Goal: Information Seeking & Learning: Find specific fact

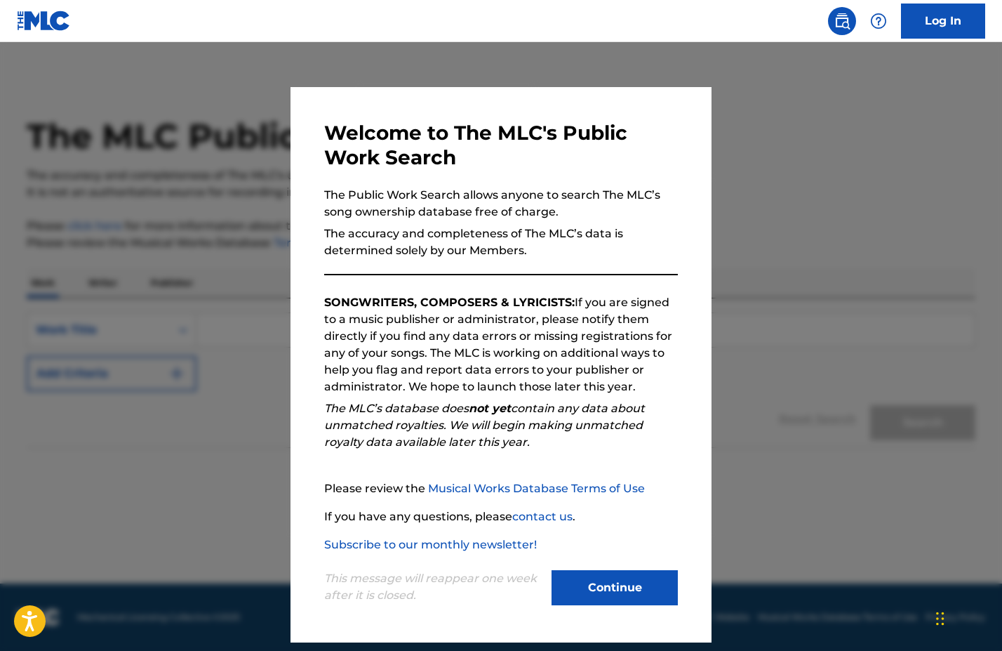
click at [649, 588] on button "Continue" at bounding box center [615, 587] width 126 height 35
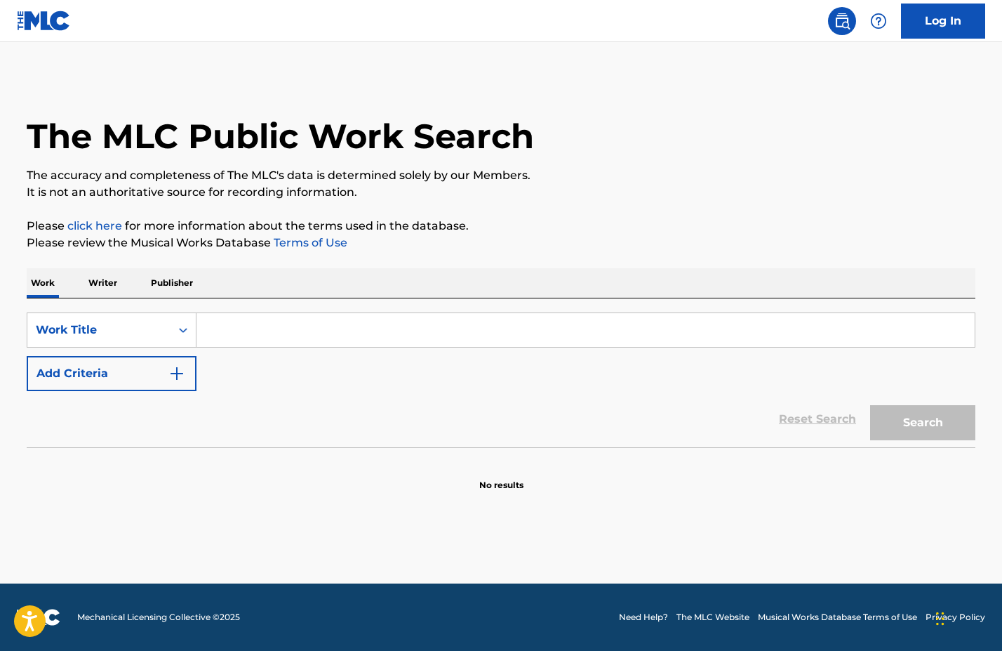
click at [95, 281] on p "Writer" at bounding box center [102, 282] width 37 height 29
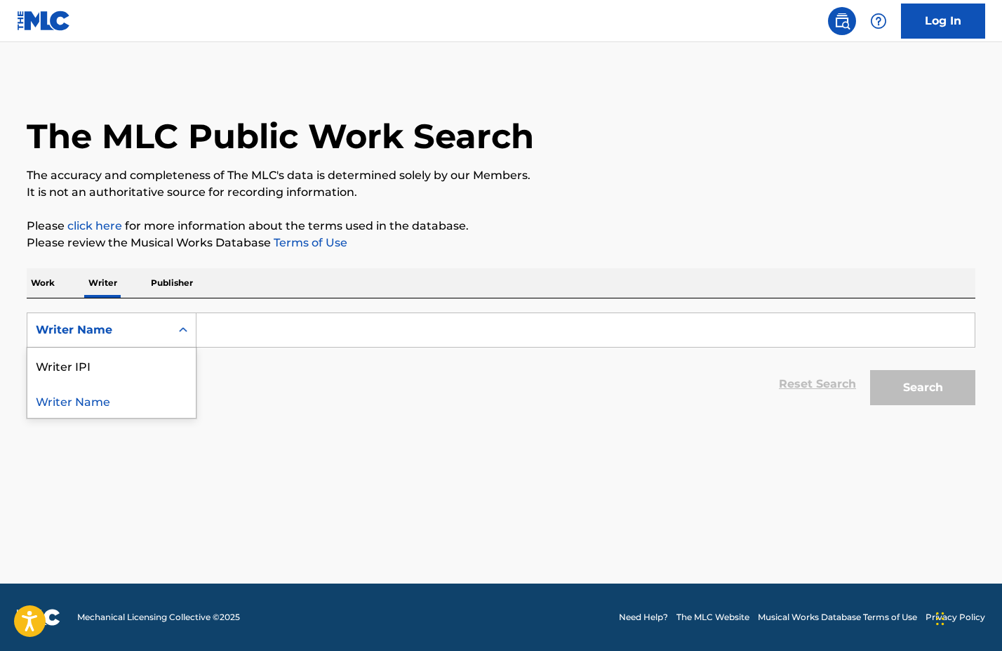
click at [180, 330] on icon "Search Form" at bounding box center [183, 329] width 8 height 5
click at [147, 359] on div "Writer IPI" at bounding box center [111, 364] width 168 height 35
click at [273, 331] on input "Search Form" at bounding box center [586, 330] width 778 height 34
paste input "706939516"
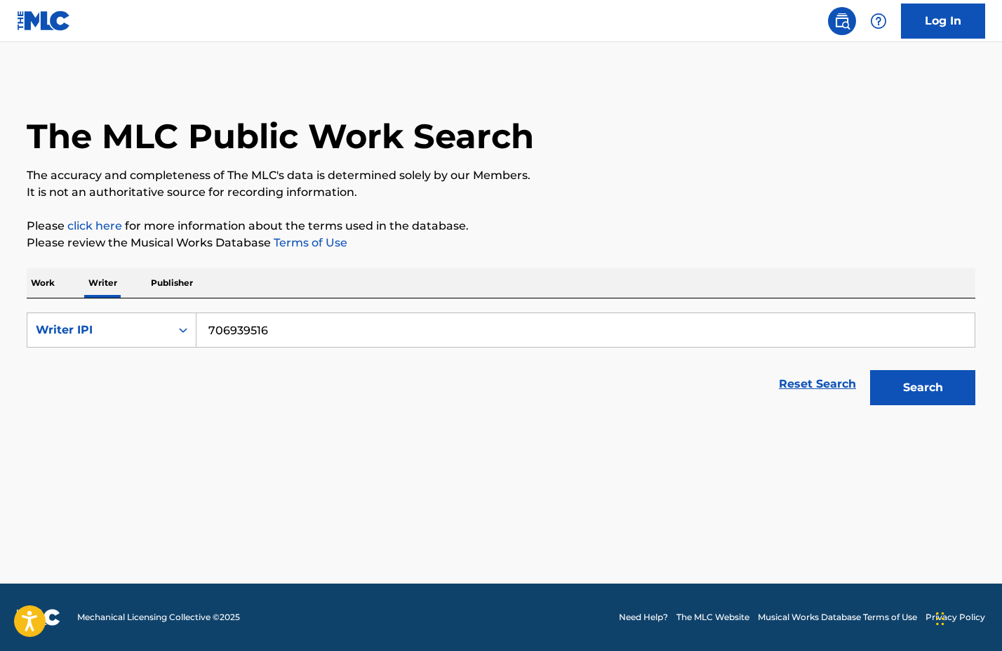
click at [901, 398] on button "Search" at bounding box center [922, 387] width 105 height 35
click at [210, 330] on input "706939516" at bounding box center [586, 330] width 778 height 34
type input "00706939516"
click at [924, 391] on button "Search" at bounding box center [922, 387] width 105 height 35
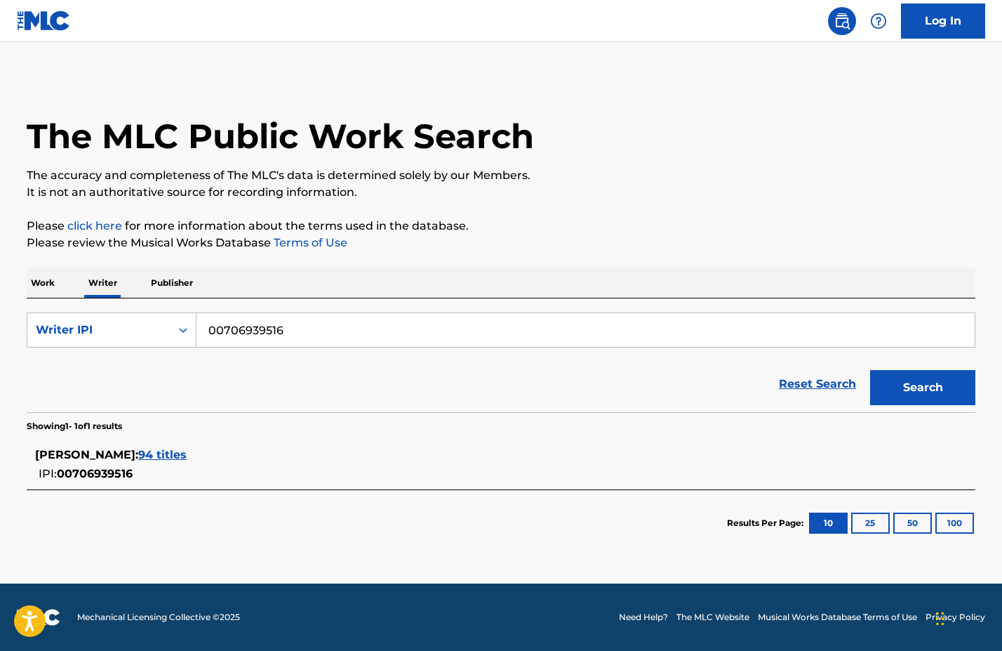
click at [163, 458] on span "94 titles" at bounding box center [162, 454] width 48 height 13
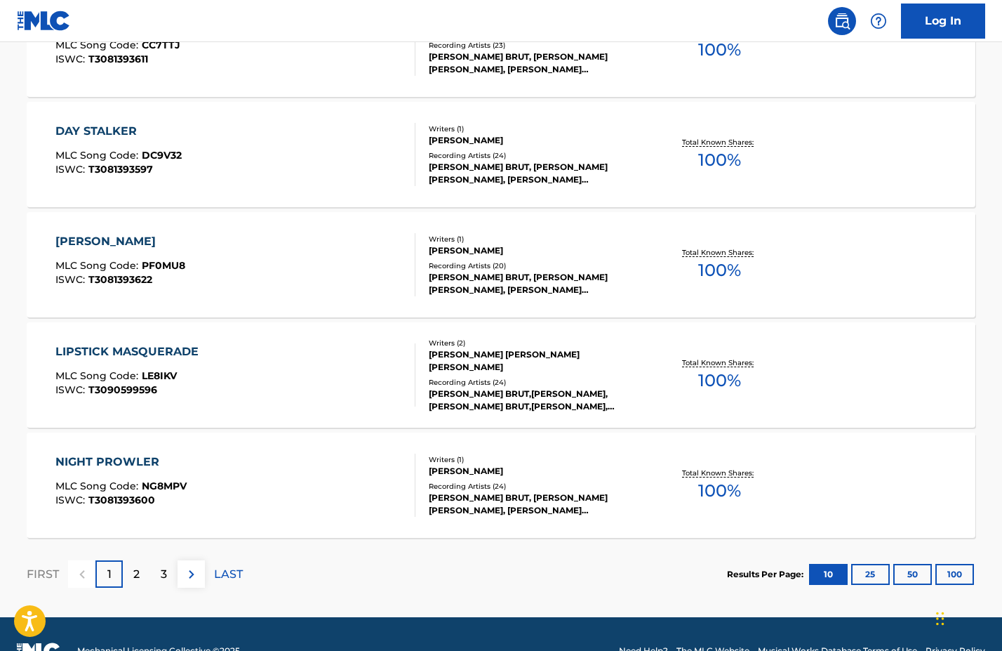
scroll to position [1035, 0]
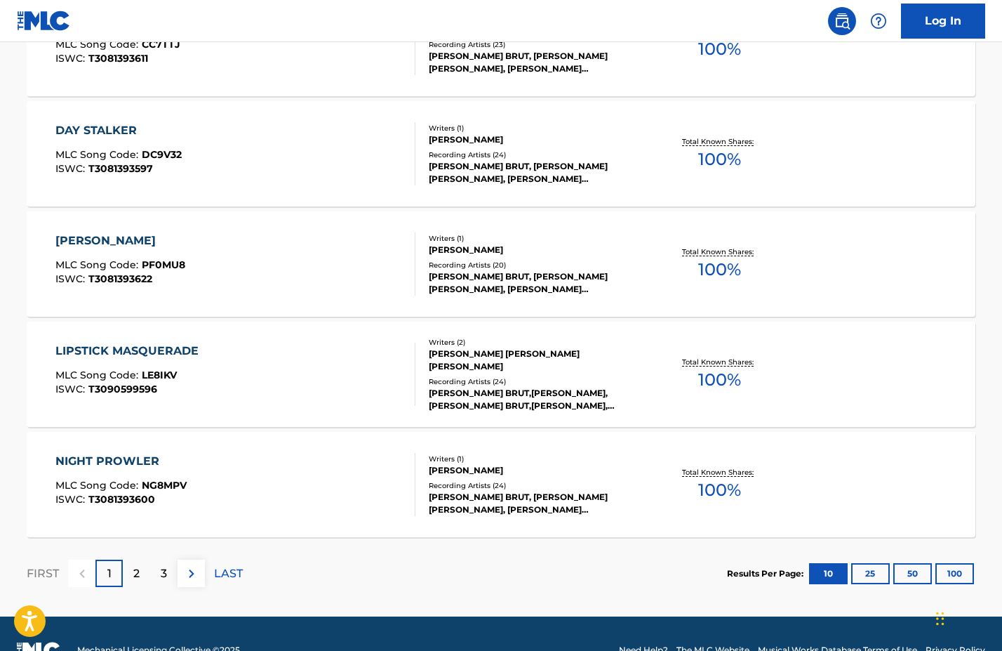
click at [133, 571] on p "2" at bounding box center [136, 573] width 6 height 17
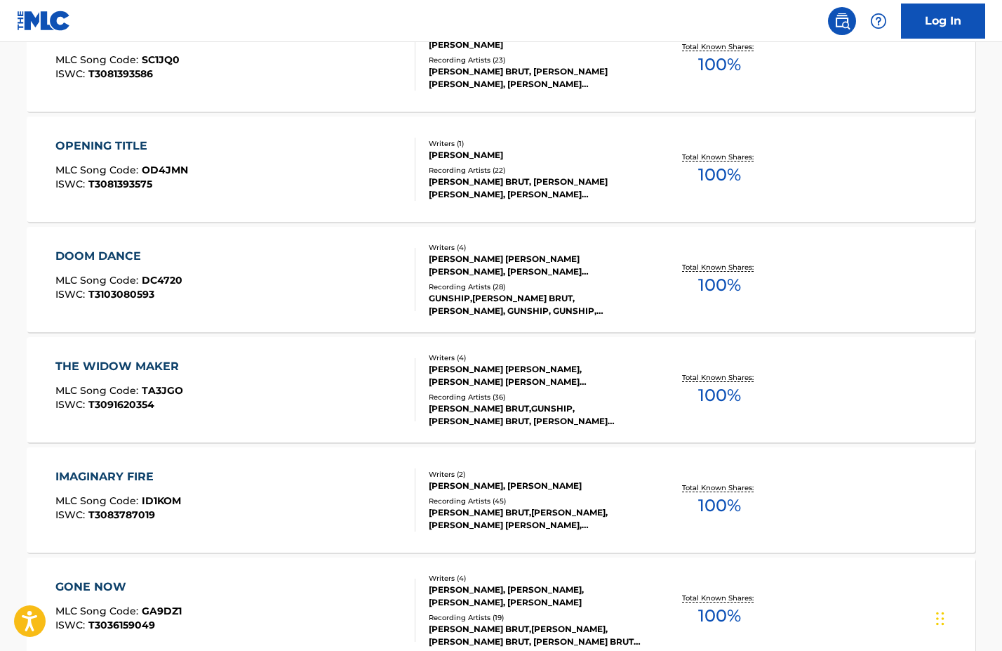
scroll to position [473, 0]
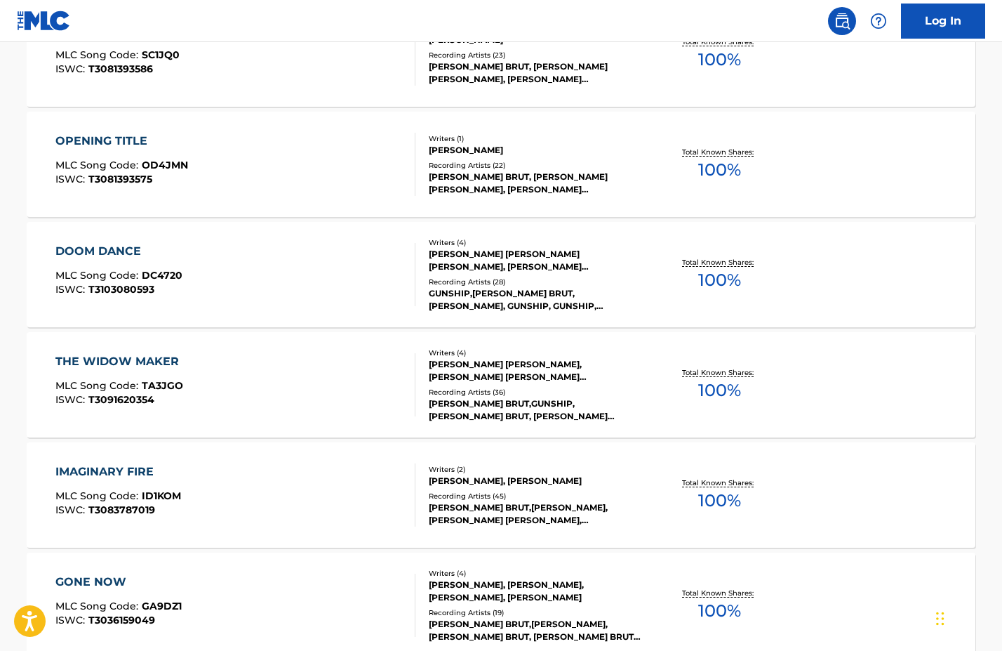
click at [545, 258] on div "[PERSON_NAME] [PERSON_NAME] [PERSON_NAME], [PERSON_NAME] [PERSON_NAME], [PERSON…" at bounding box center [535, 260] width 212 height 25
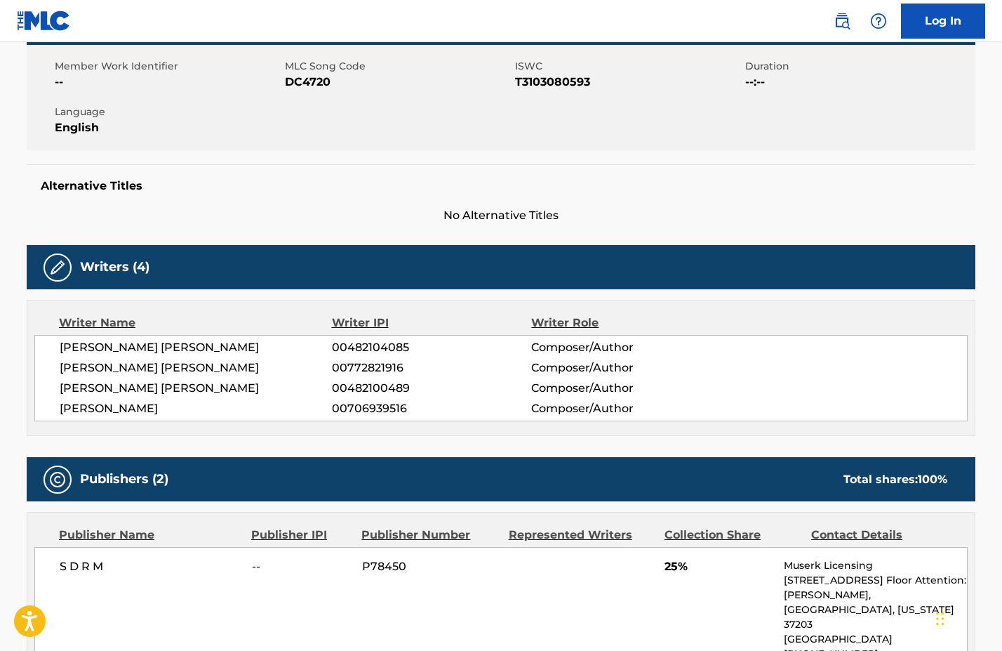
scroll to position [246, 0]
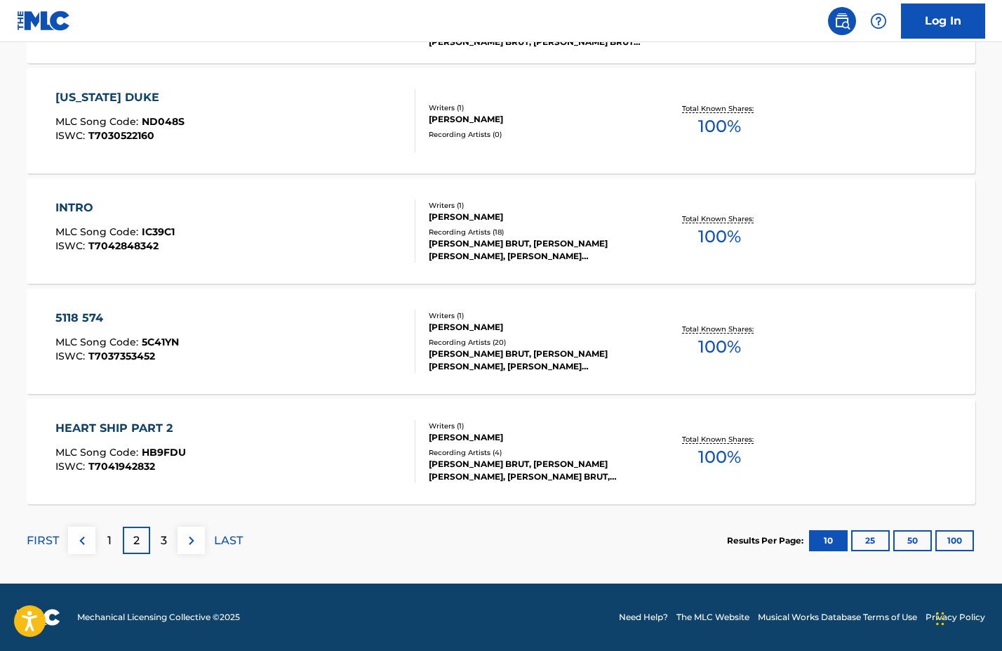
scroll to position [1068, 0]
click at [157, 543] on div "3" at bounding box center [163, 539] width 27 height 27
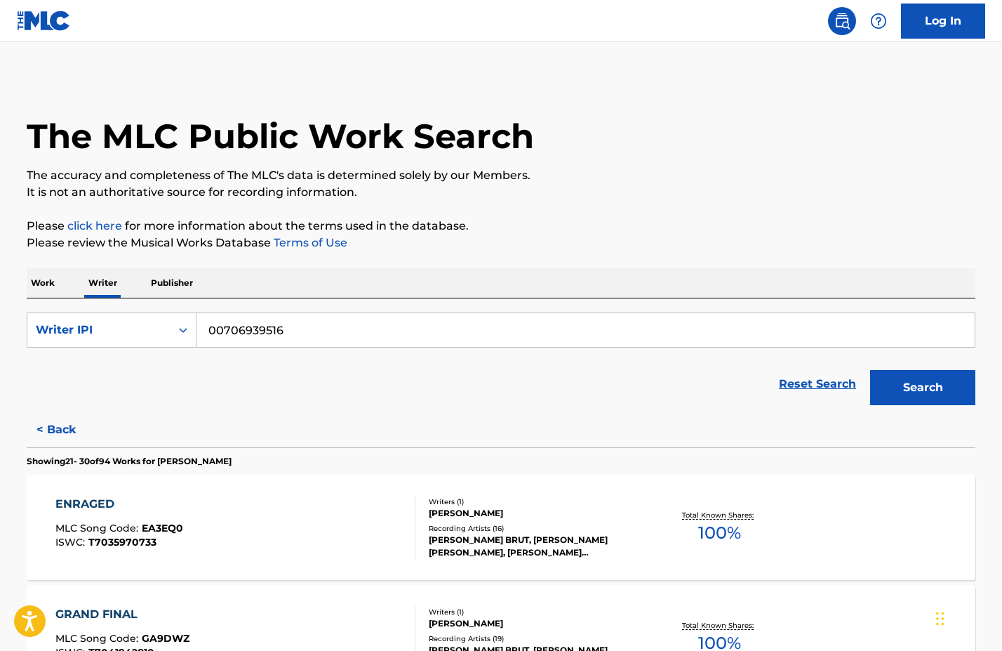
scroll to position [0, 0]
click at [34, 284] on p "Work" at bounding box center [43, 282] width 32 height 29
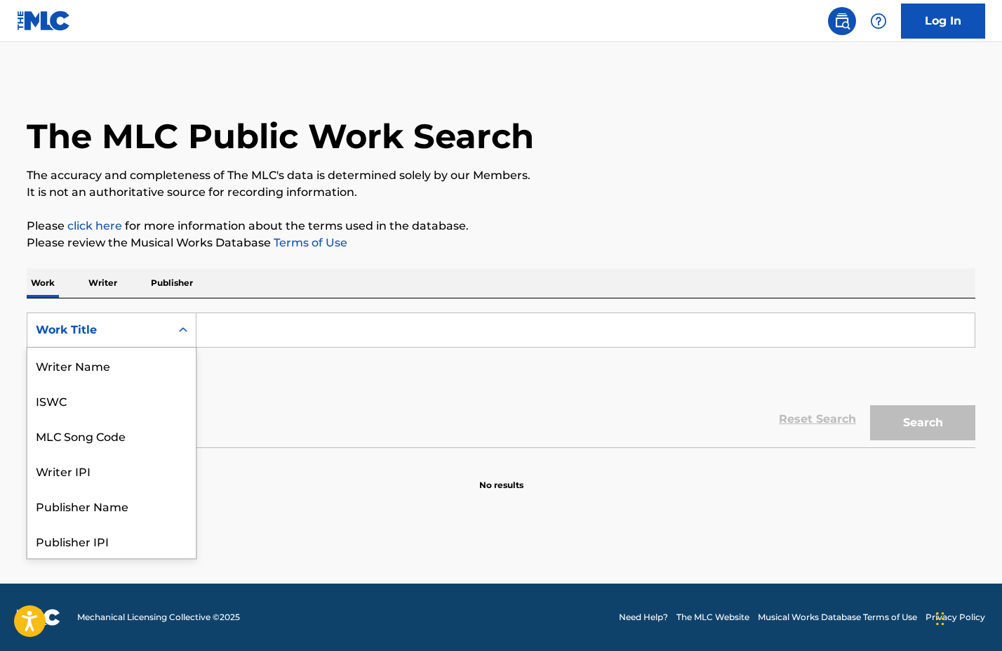
click at [184, 331] on icon "Search Form" at bounding box center [183, 330] width 14 height 14
click at [117, 546] on div "Work Title" at bounding box center [111, 540] width 168 height 35
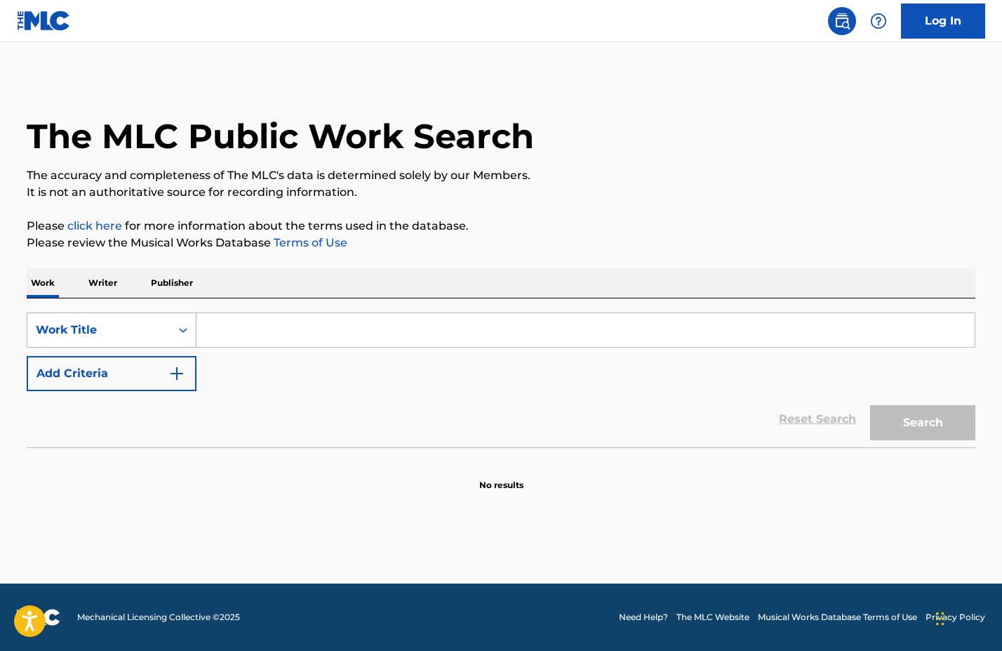
click at [180, 326] on icon "Search Form" at bounding box center [183, 330] width 14 height 14
click at [179, 371] on img "Search Form" at bounding box center [176, 373] width 17 height 17
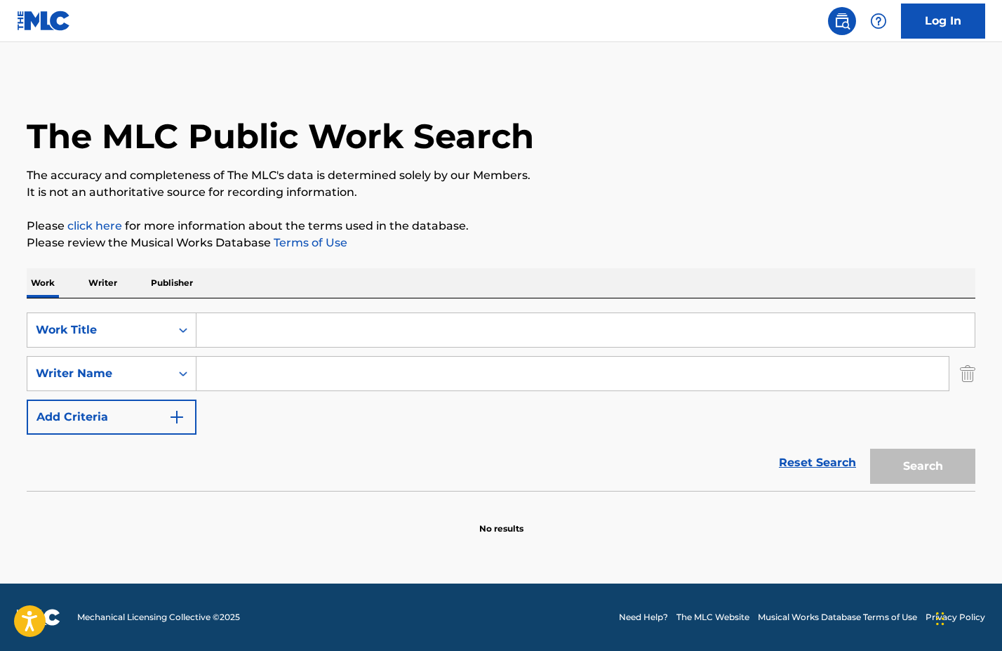
click at [179, 371] on icon "Search Form" at bounding box center [183, 373] width 14 height 14
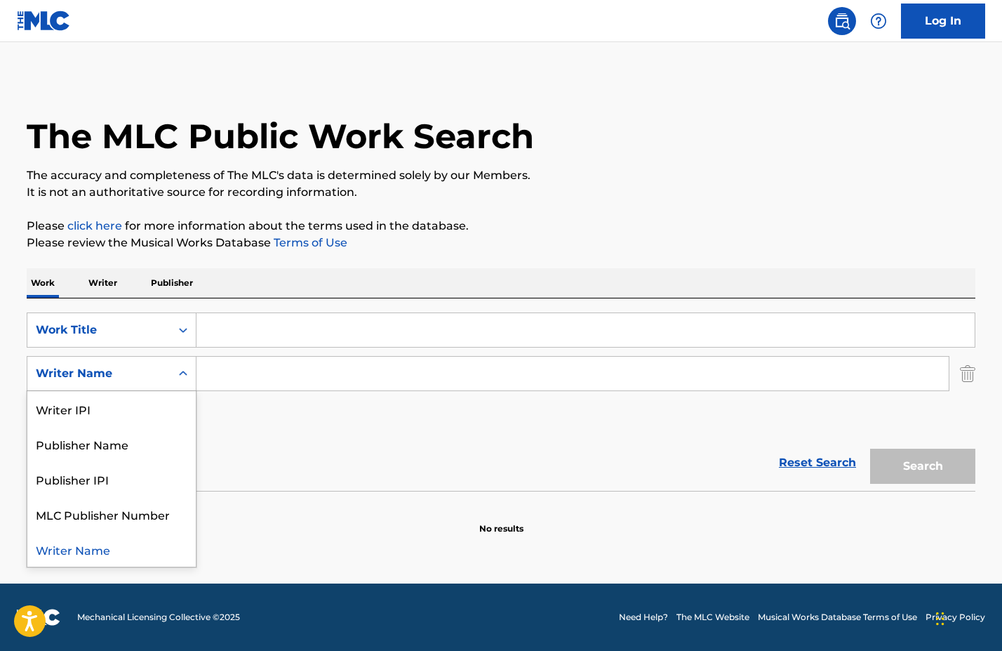
click at [251, 412] on div "SearchWithCriteriab4884103-1608-41cb-8bbd-1ac21ac7feb2 Work Title SearchWithCri…" at bounding box center [501, 373] width 949 height 122
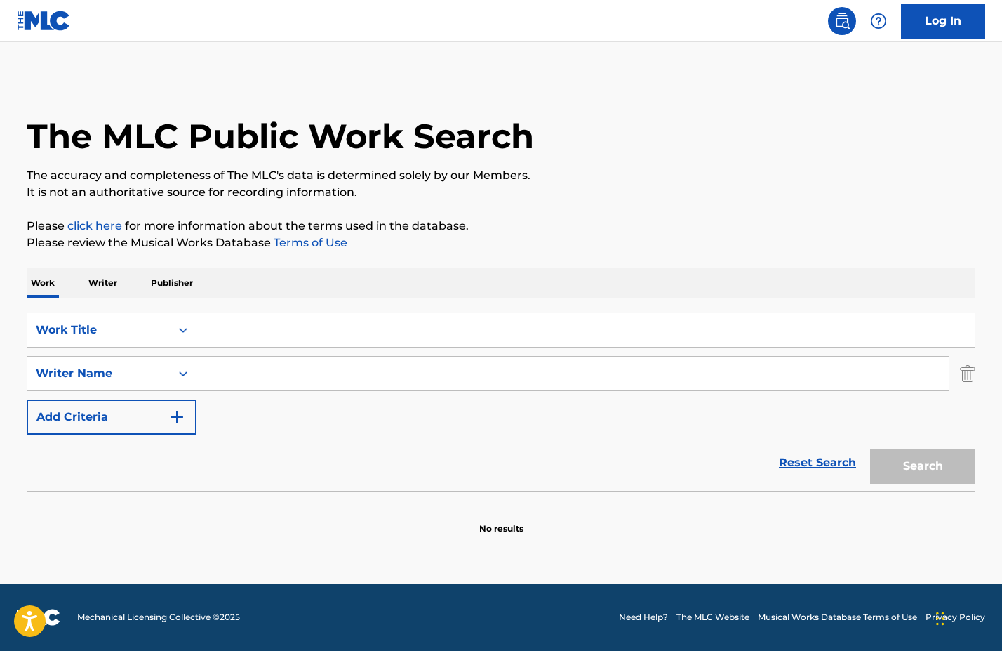
click at [964, 376] on img "Search Form" at bounding box center [967, 373] width 15 height 35
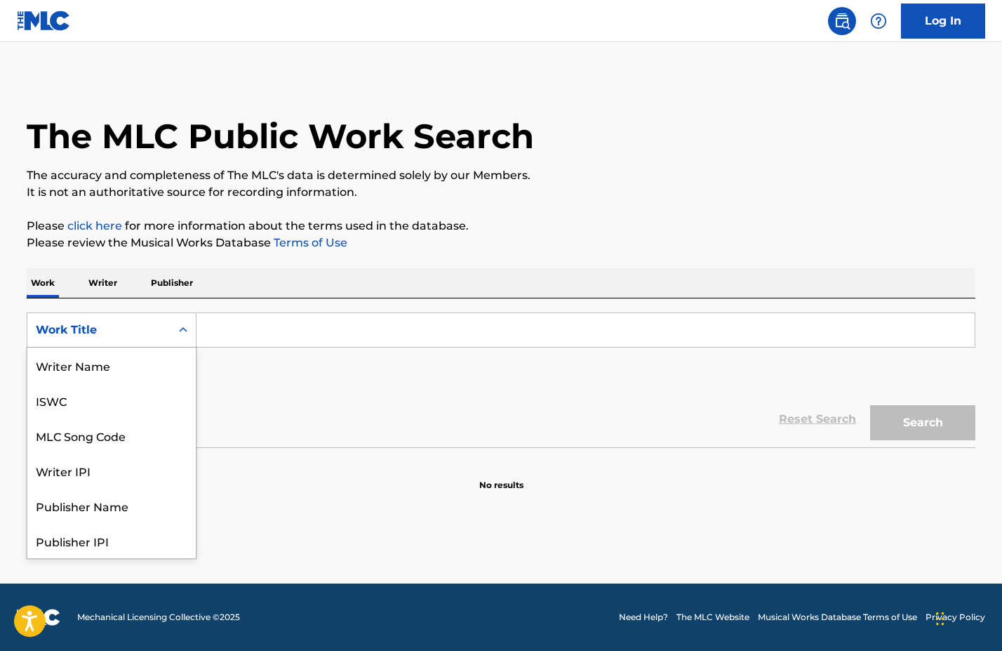
click at [183, 326] on icon "Search Form" at bounding box center [183, 330] width 14 height 14
click at [152, 361] on div "MLC Song Code" at bounding box center [111, 364] width 168 height 35
click at [186, 326] on icon "Search Form" at bounding box center [183, 330] width 14 height 14
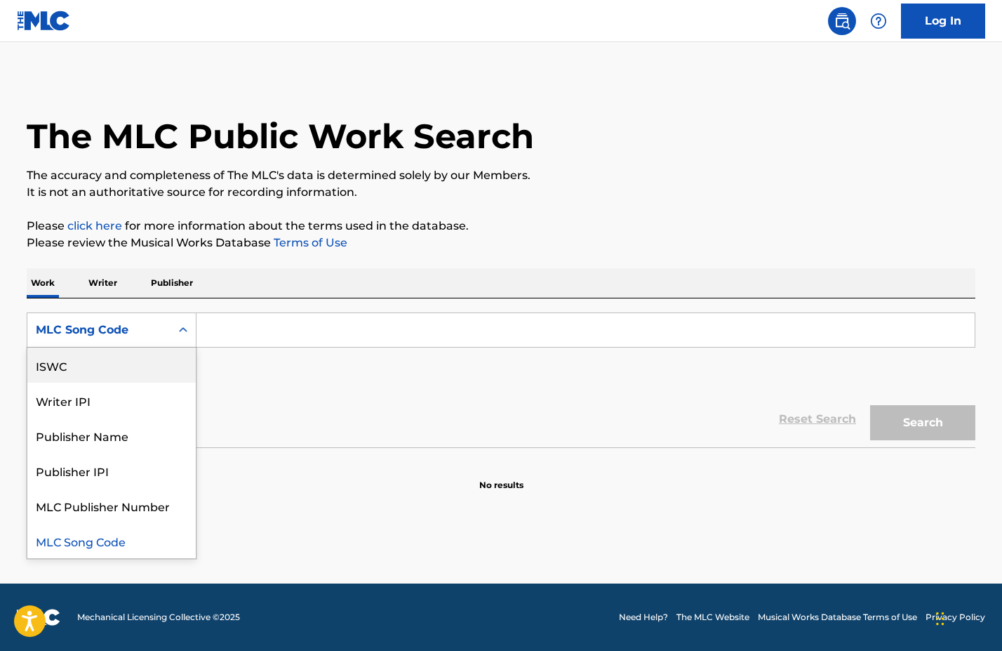
click at [128, 355] on div "ISWC" at bounding box center [111, 364] width 168 height 35
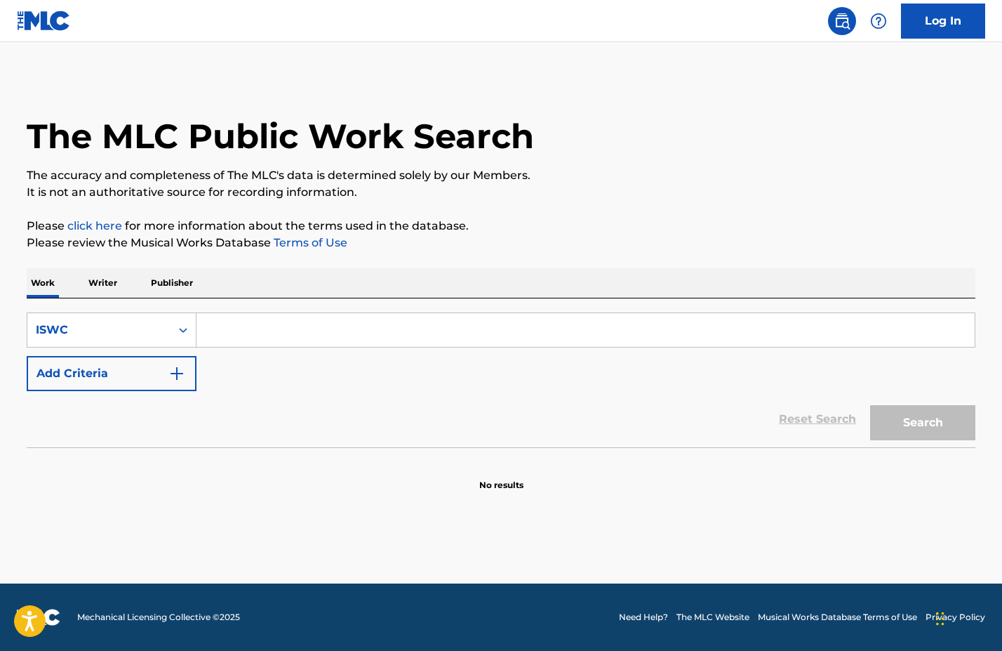
click at [222, 335] on input "Search Form" at bounding box center [586, 330] width 778 height 34
paste input "T-326.771.693-4"
click at [221, 329] on input "T-326.771.693-4" at bounding box center [586, 330] width 778 height 34
click at [239, 329] on input "T326.771.693-4" at bounding box center [586, 330] width 778 height 34
click at [257, 329] on input "T326771.693-4" at bounding box center [586, 330] width 778 height 34
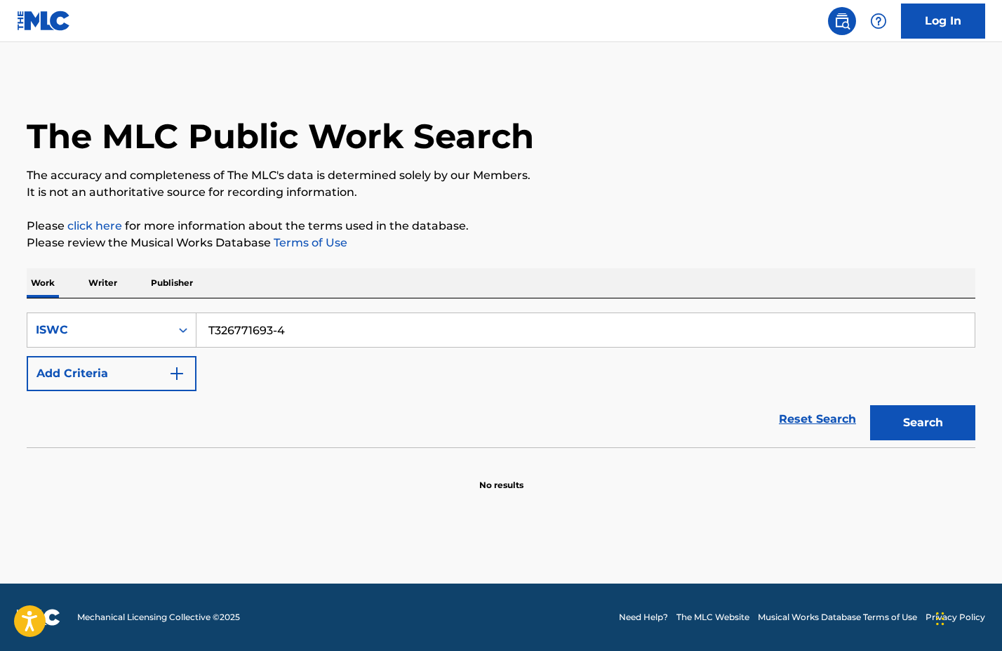
click at [279, 329] on input "T326771693-4" at bounding box center [586, 330] width 778 height 34
type input "T3267716934"
click at [922, 424] on button "Search" at bounding box center [922, 422] width 105 height 35
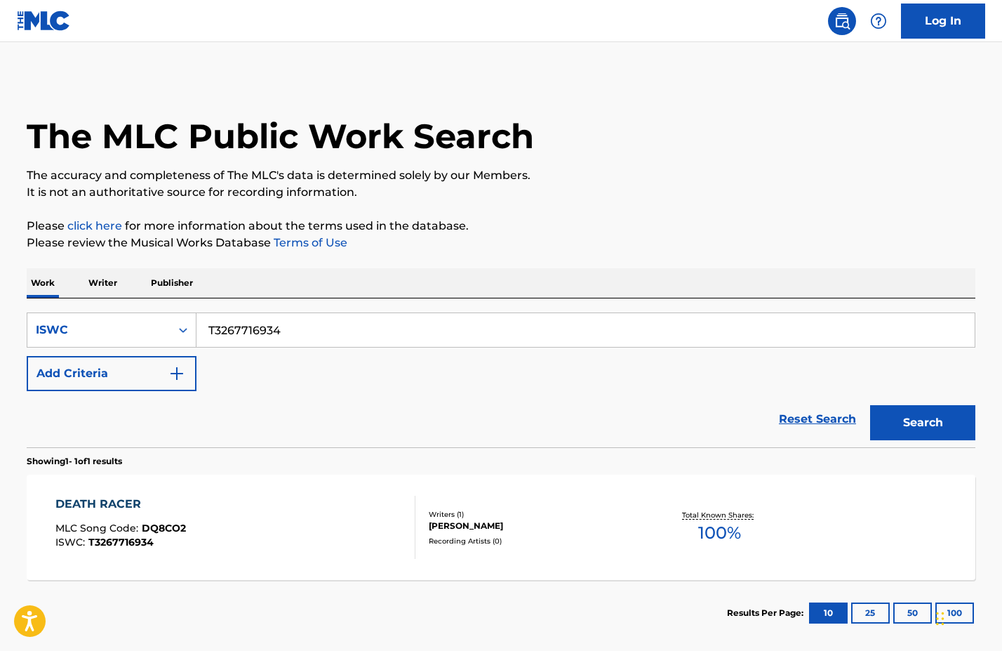
click at [496, 523] on div "[PERSON_NAME]" at bounding box center [535, 525] width 212 height 13
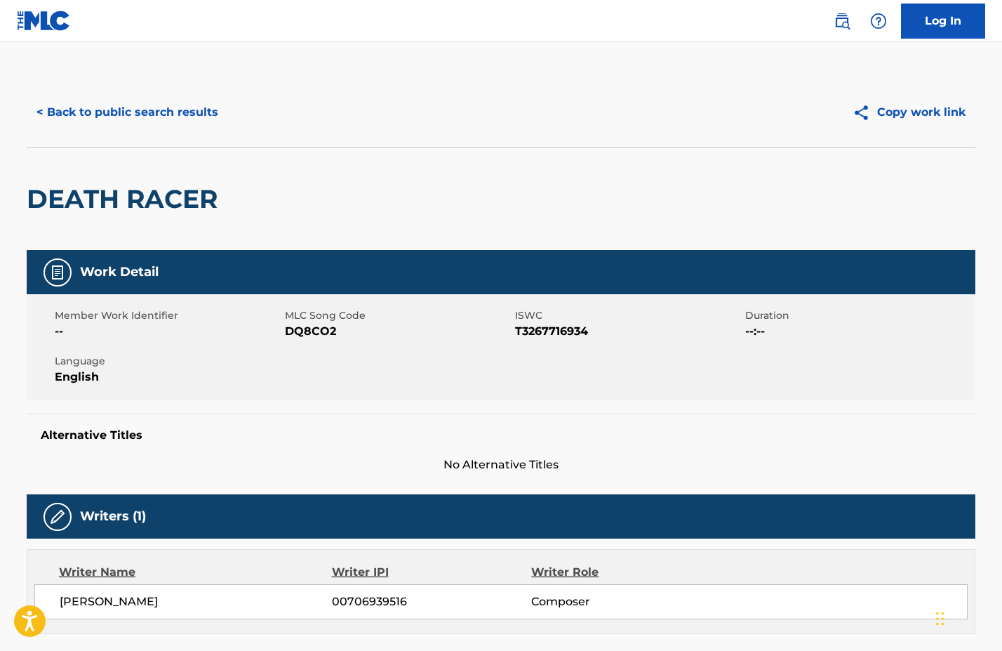
click at [133, 112] on button "< Back to public search results" at bounding box center [127, 112] width 201 height 35
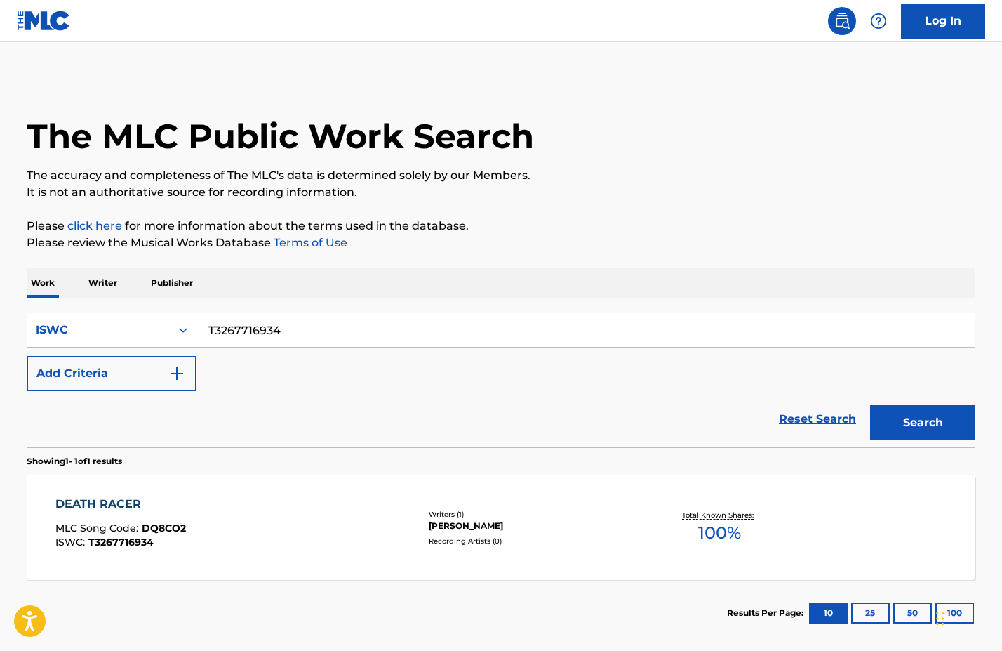
click at [107, 281] on p "Writer" at bounding box center [102, 282] width 37 height 29
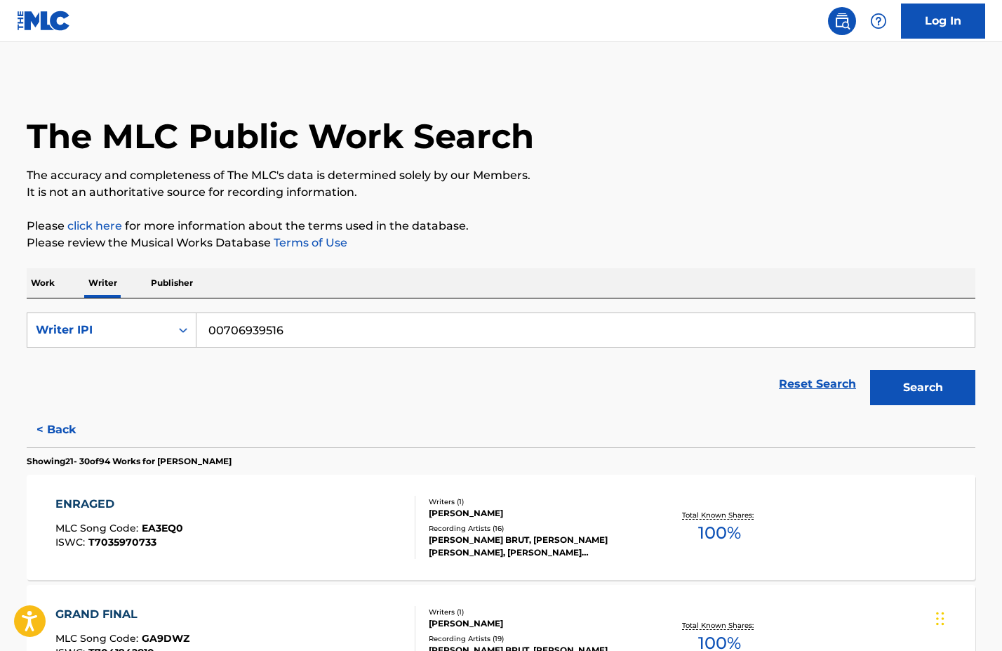
drag, startPoint x: 269, startPoint y: 329, endPoint x: 230, endPoint y: 329, distance: 39.3
click at [206, 328] on input "00706939516" at bounding box center [586, 330] width 778 height 34
paste input "627038062"
click at [211, 329] on input "627038062" at bounding box center [586, 330] width 778 height 34
type input "00627038062"
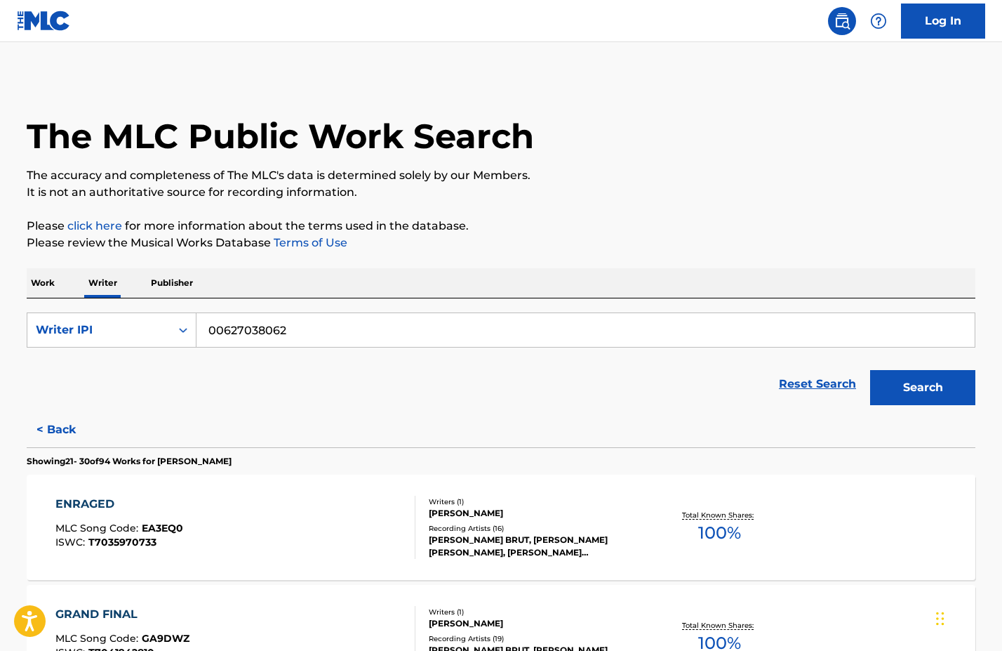
click at [894, 388] on button "Search" at bounding box center [922, 387] width 105 height 35
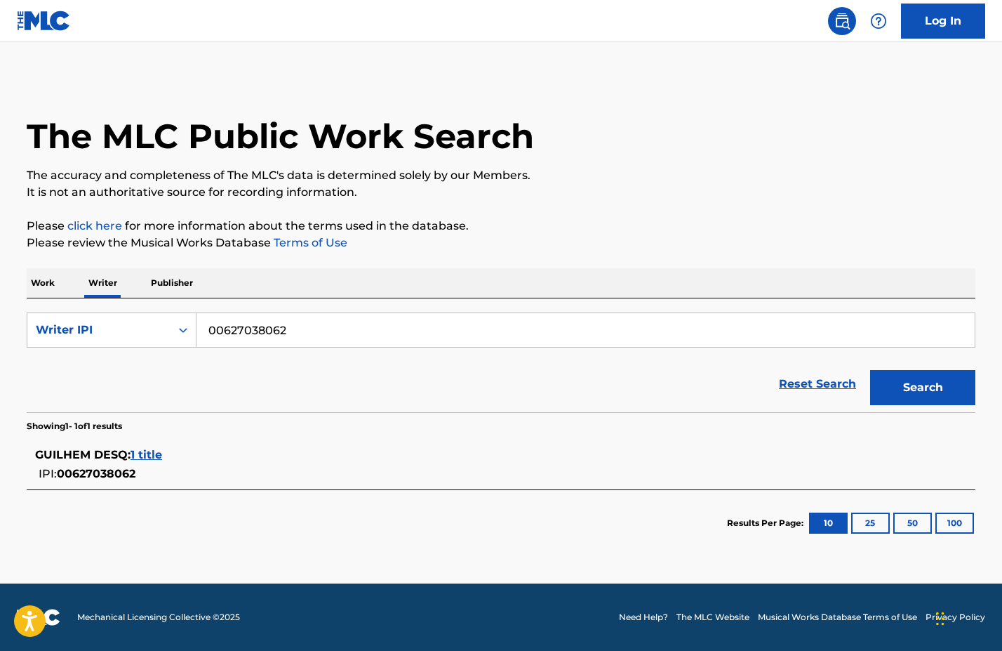
click at [149, 450] on span "1 title" at bounding box center [147, 454] width 32 height 13
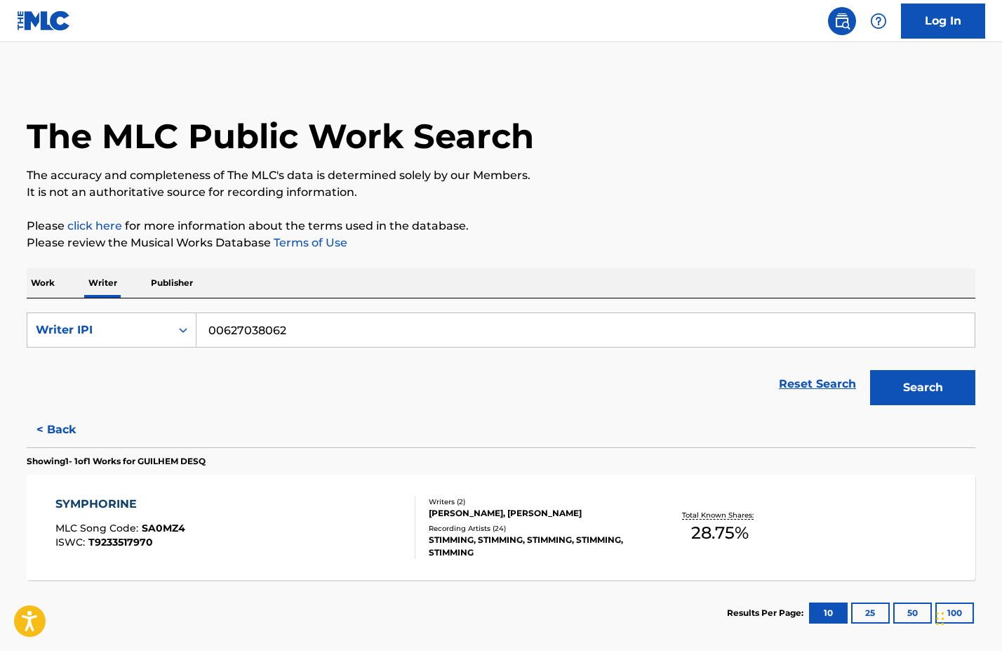
click at [548, 525] on div "Recording Artists ( 24 )" at bounding box center [535, 528] width 212 height 11
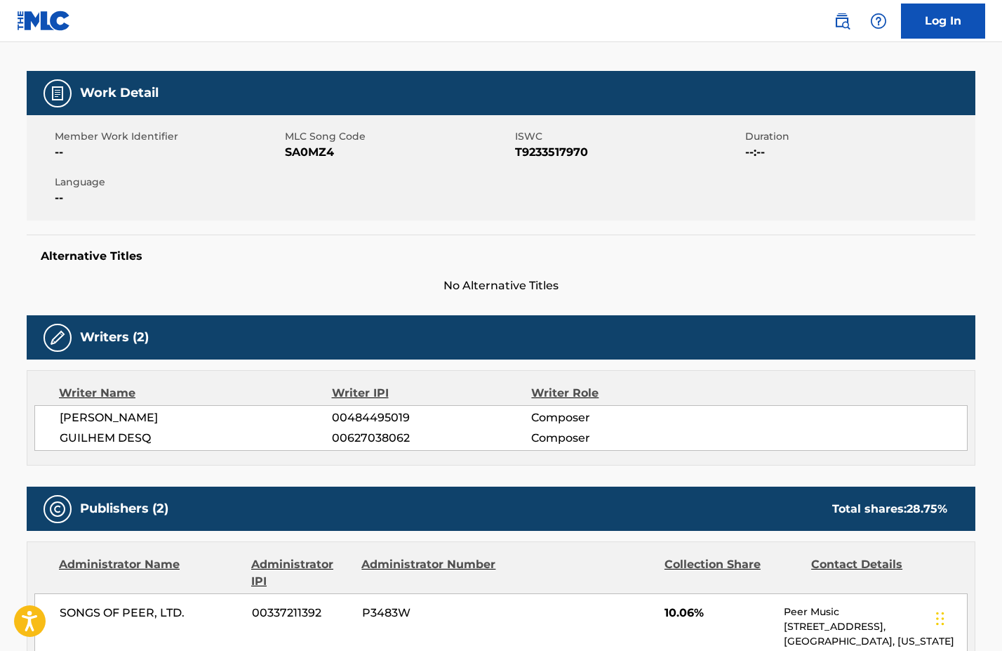
scroll to position [206, 0]
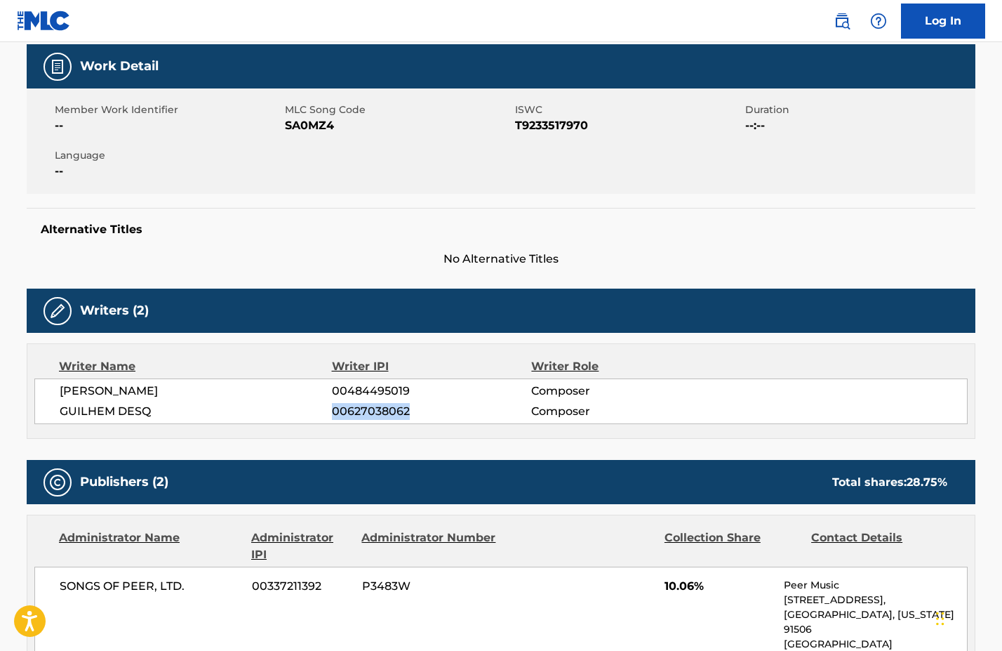
drag, startPoint x: 332, startPoint y: 411, endPoint x: 399, endPoint y: 411, distance: 67.4
click at [415, 411] on span "00627038062" at bounding box center [431, 411] width 199 height 17
copy span "00627038062"
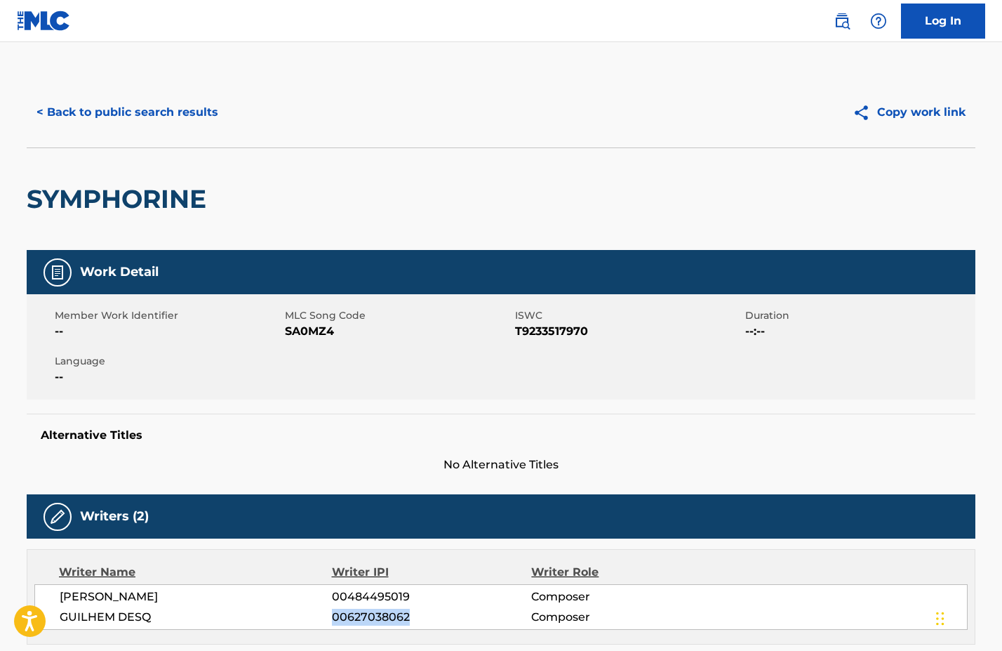
scroll to position [0, 0]
click at [154, 112] on button "< Back to public search results" at bounding box center [127, 112] width 201 height 35
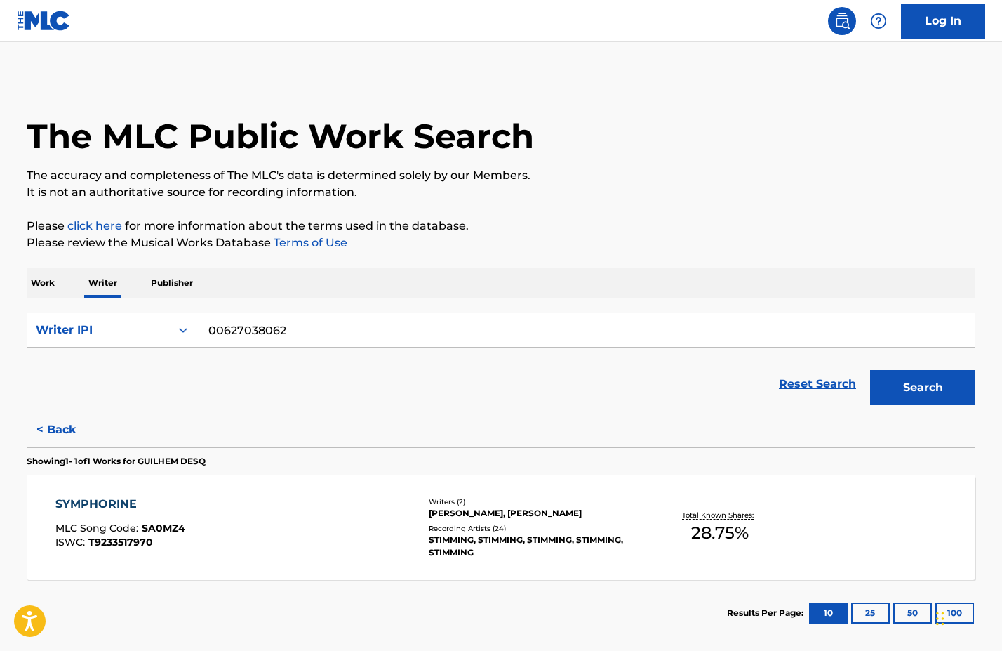
drag, startPoint x: 303, startPoint y: 333, endPoint x: 217, endPoint y: 327, distance: 85.9
click at [196, 324] on div "SearchWithCriteriad9f2a4f2-967a-4d47-a44c-8e5ea54d563f Writer IPI 00627038062" at bounding box center [501, 329] width 949 height 35
click at [923, 383] on button "Search" at bounding box center [922, 387] width 105 height 35
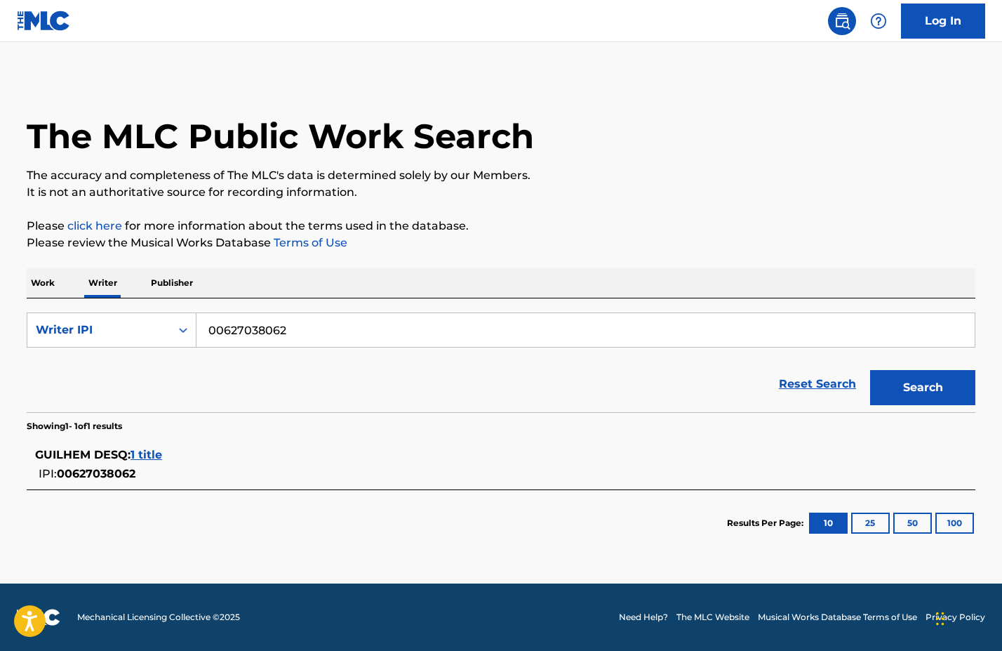
click at [37, 280] on p "Work" at bounding box center [43, 282] width 32 height 29
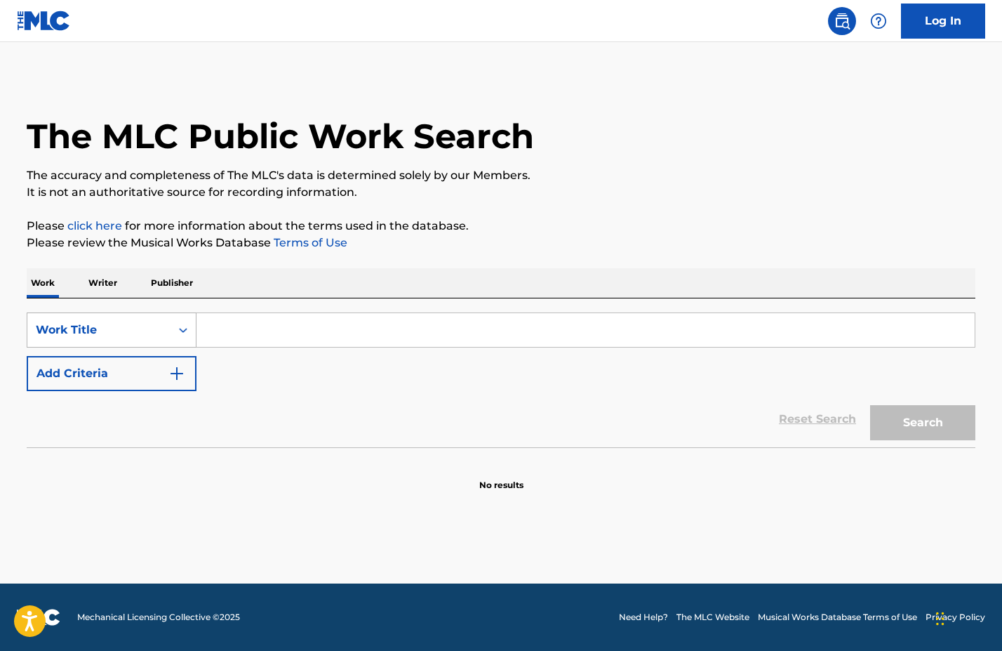
click at [177, 323] on icon "Search Form" at bounding box center [183, 330] width 14 height 14
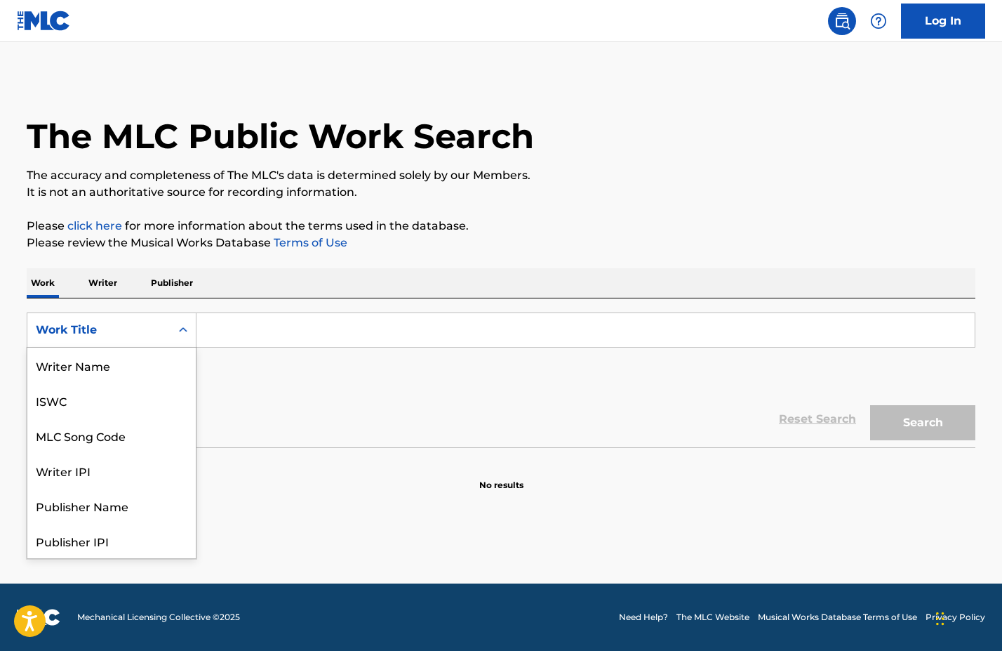
scroll to position [70, 0]
click at [129, 376] on div "MLC Song Code" at bounding box center [111, 364] width 168 height 35
click at [185, 332] on icon "Search Form" at bounding box center [183, 330] width 14 height 14
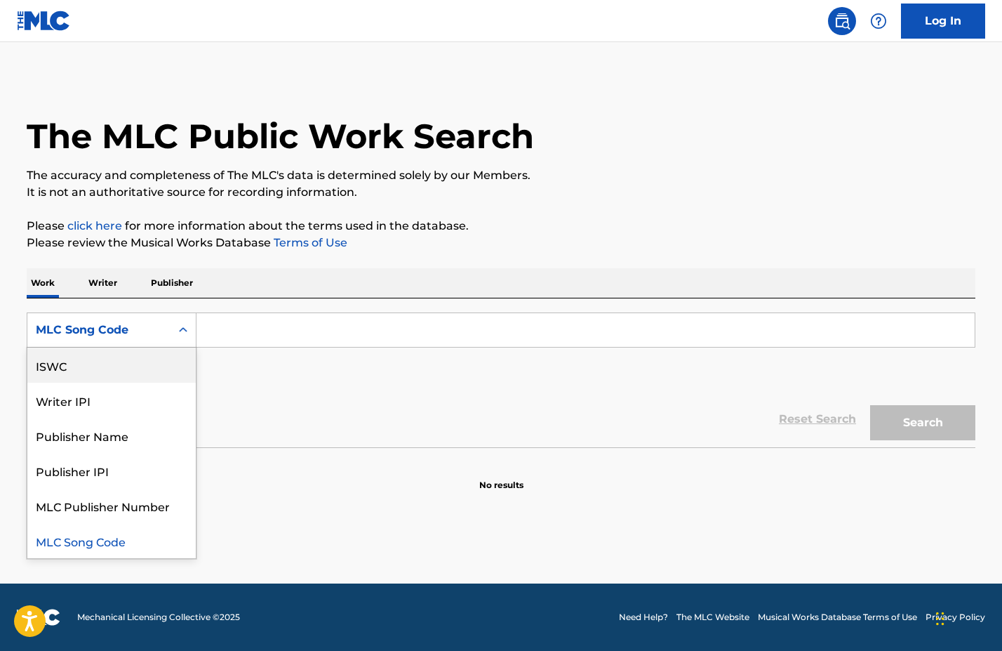
click at [138, 364] on div "ISWC" at bounding box center [111, 364] width 168 height 35
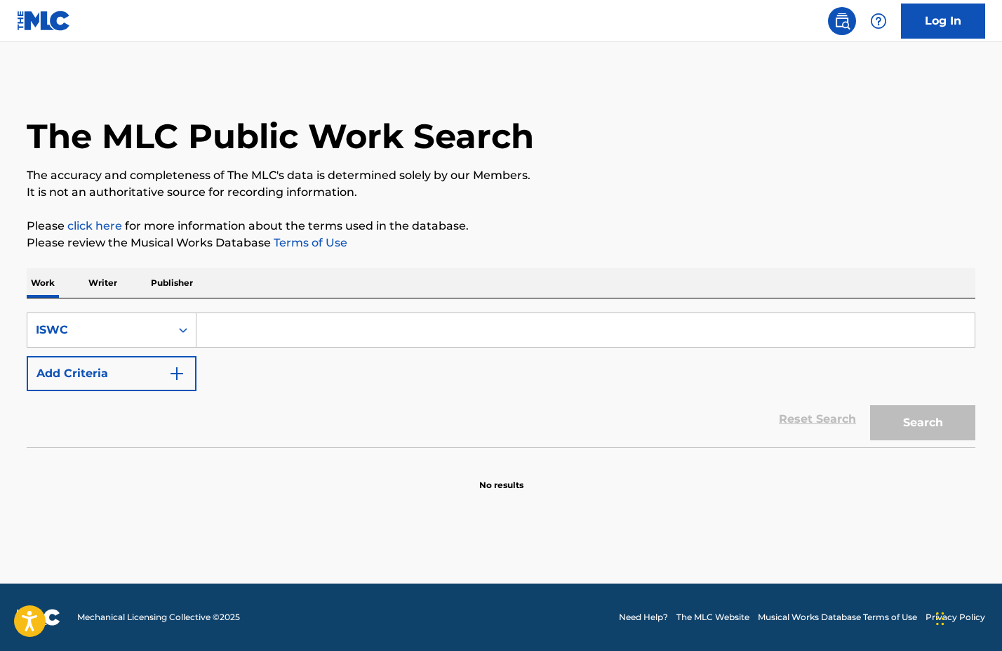
click at [231, 335] on input "Search Form" at bounding box center [586, 330] width 778 height 34
paste input "00627038062"
type input "00627038062"
click at [904, 427] on button "Search" at bounding box center [922, 422] width 105 height 35
click at [301, 340] on input "00627038062" at bounding box center [586, 330] width 778 height 34
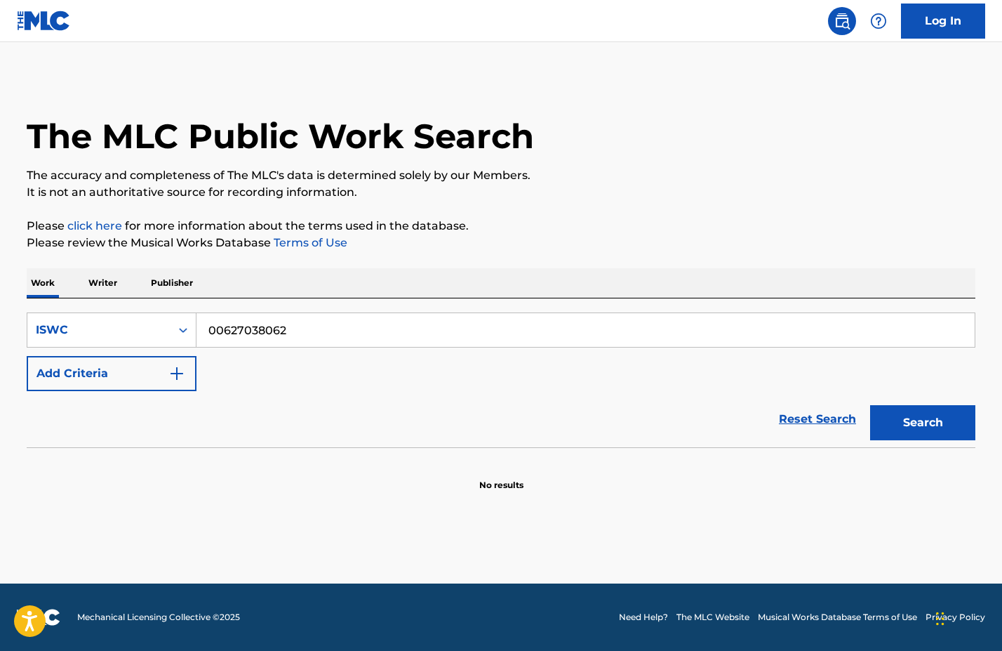
click at [301, 340] on input "00627038062" at bounding box center [586, 330] width 778 height 34
click at [106, 284] on p "Writer" at bounding box center [102, 282] width 37 height 29
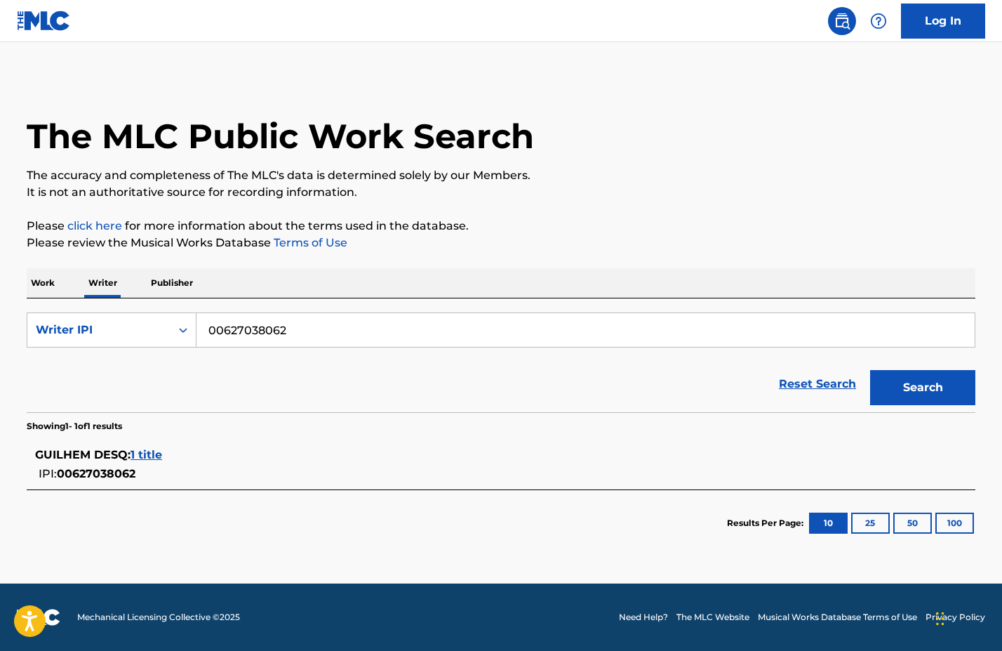
drag, startPoint x: 300, startPoint y: 328, endPoint x: 250, endPoint y: 332, distance: 50.0
click at [210, 329] on input "00627038062" at bounding box center [586, 330] width 778 height 34
paste input "858034325"
click at [208, 329] on input "858034325" at bounding box center [586, 330] width 778 height 34
type input "00858034325"
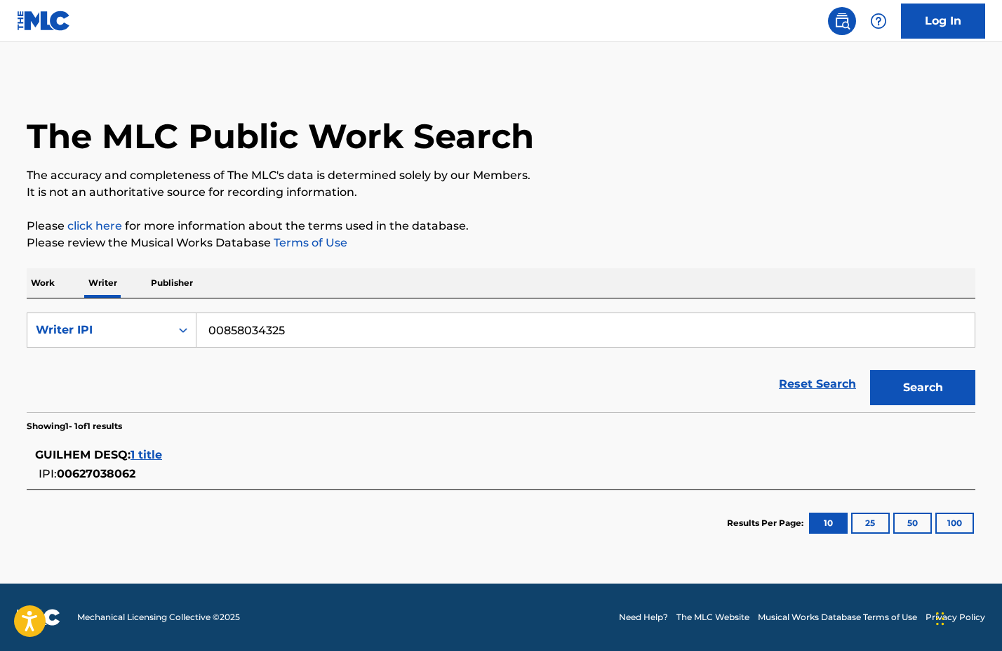
click at [934, 387] on button "Search" at bounding box center [922, 387] width 105 height 35
click at [186, 453] on span "43 titles" at bounding box center [162, 454] width 48 height 13
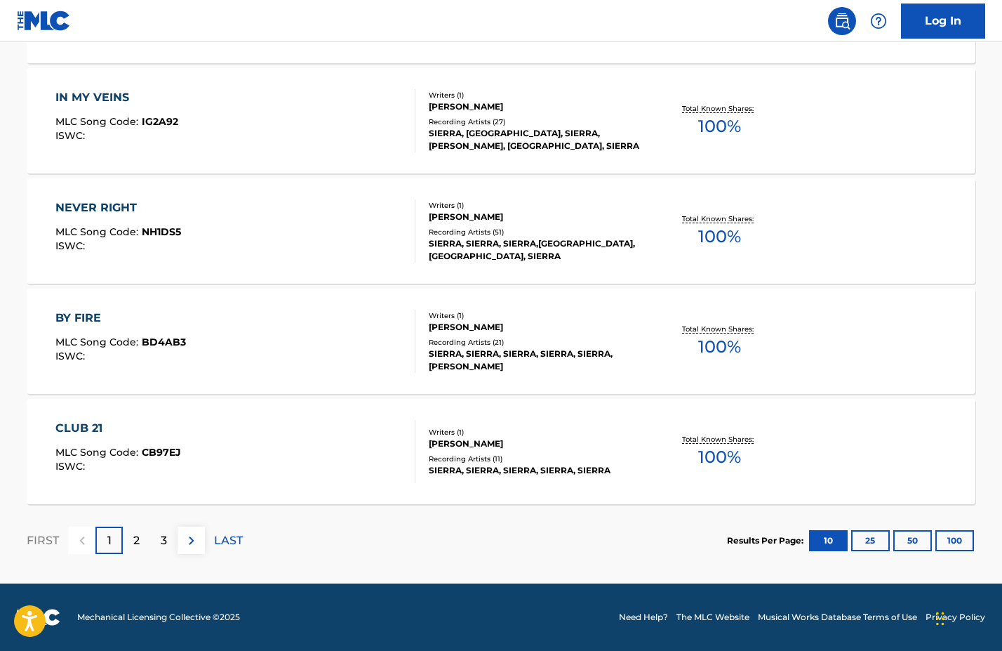
scroll to position [1068, 0]
click at [131, 534] on div "2" at bounding box center [136, 539] width 27 height 27
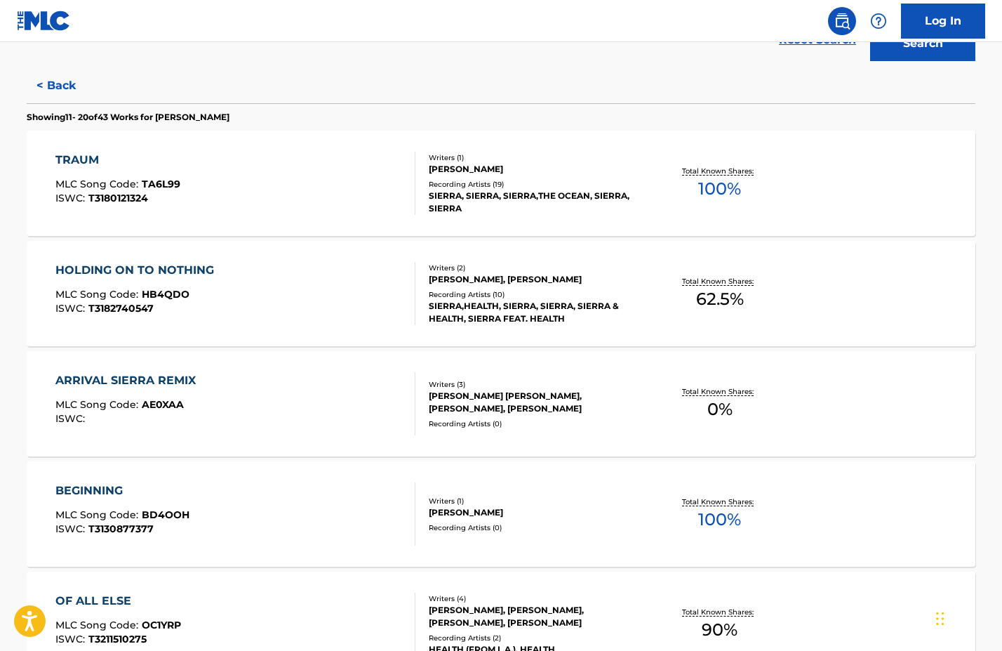
scroll to position [364, 0]
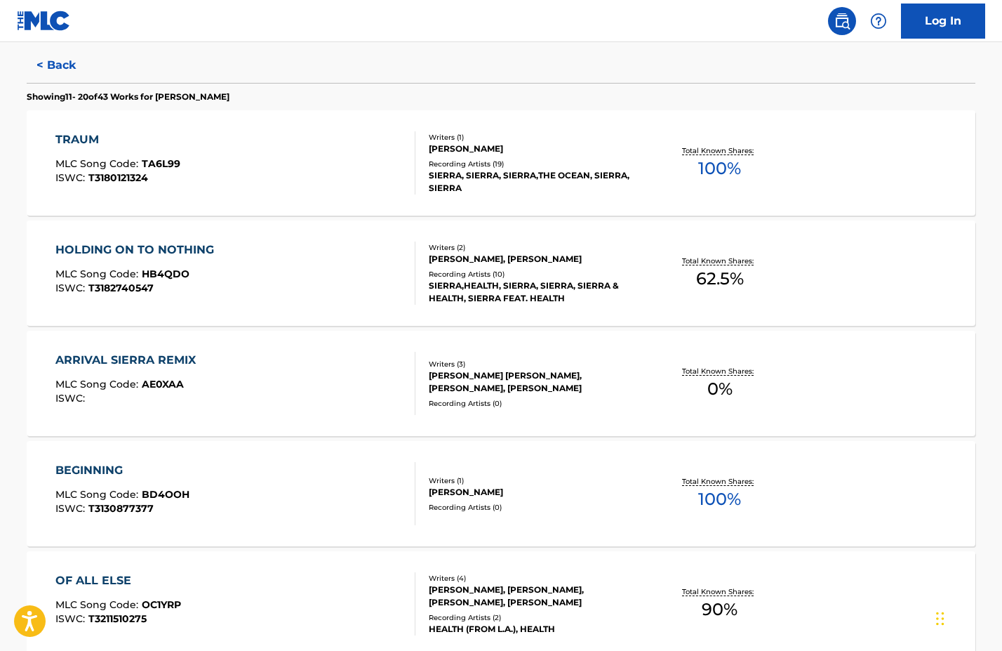
click at [540, 380] on div "[PERSON_NAME] [PERSON_NAME], [PERSON_NAME], [PERSON_NAME]" at bounding box center [535, 381] width 212 height 25
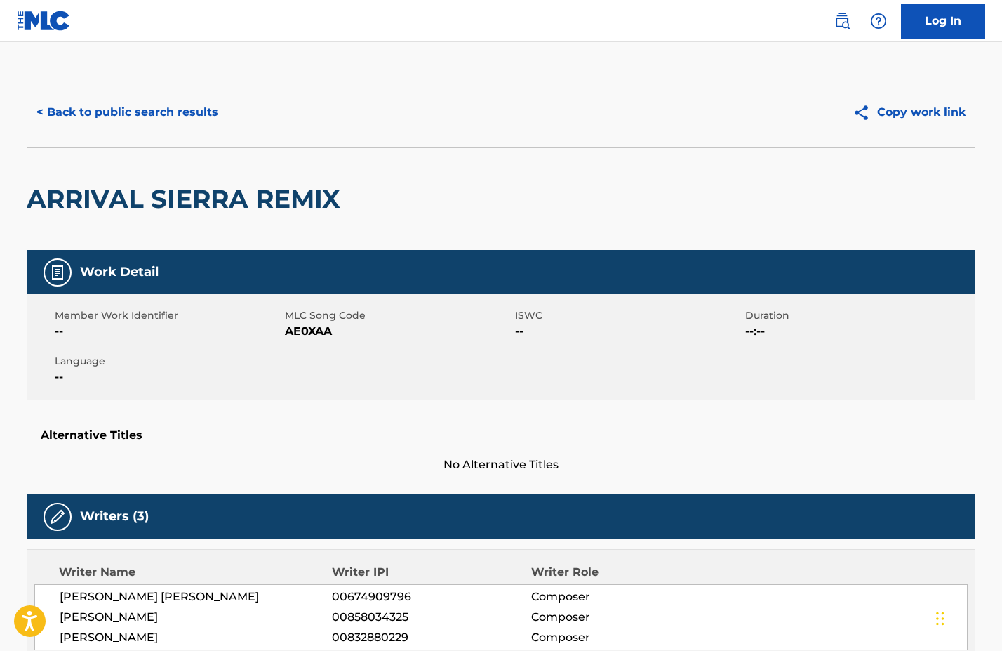
click at [906, 112] on button "Copy work link" at bounding box center [909, 112] width 133 height 35
click at [87, 112] on button "< Back to public search results" at bounding box center [127, 112] width 201 height 35
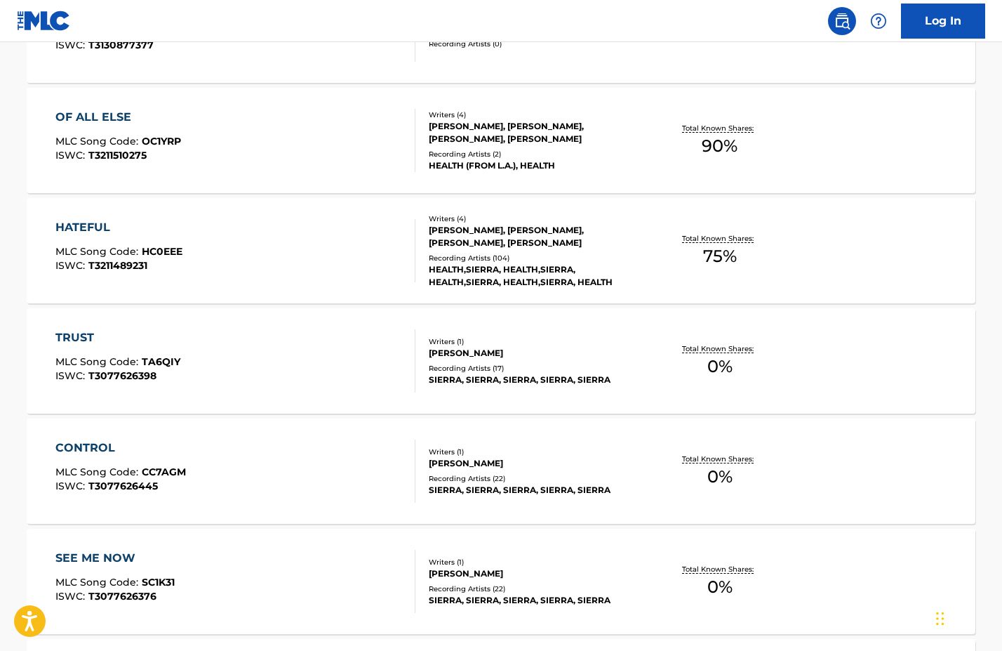
scroll to position [828, 0]
click at [544, 366] on div "Recording Artists ( 17 )" at bounding box center [535, 367] width 212 height 11
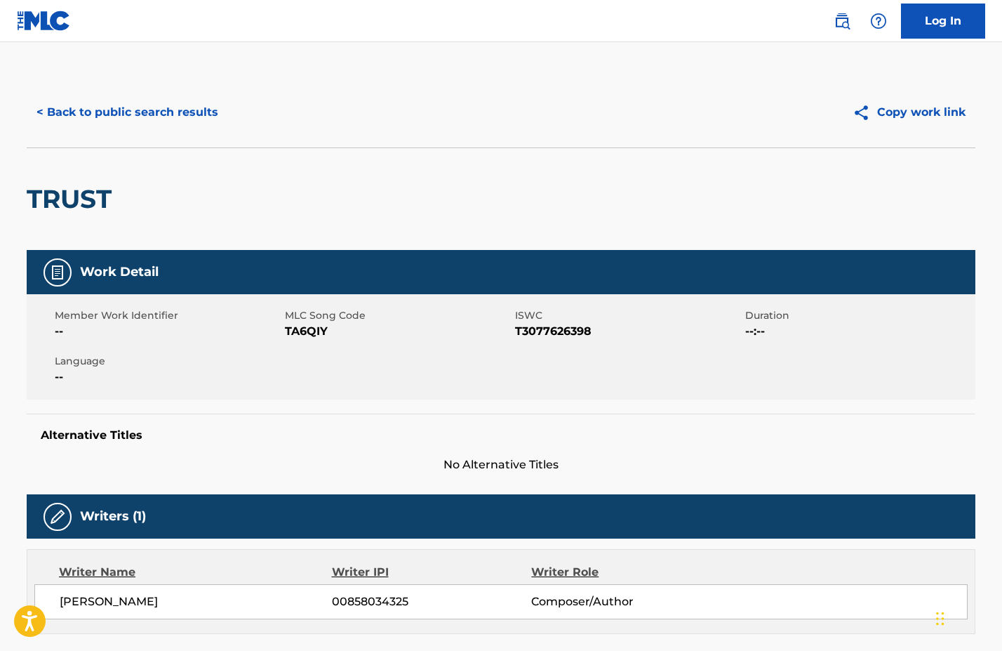
click at [891, 117] on button "Copy work link" at bounding box center [909, 112] width 133 height 35
click at [86, 110] on button "< Back to public search results" at bounding box center [127, 112] width 201 height 35
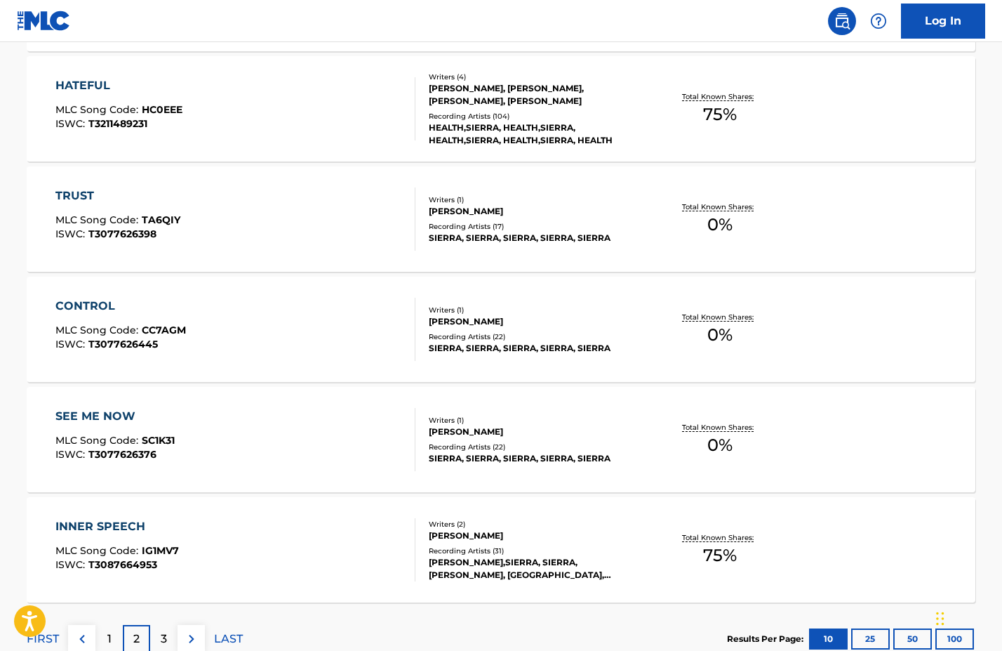
scroll to position [971, 0]
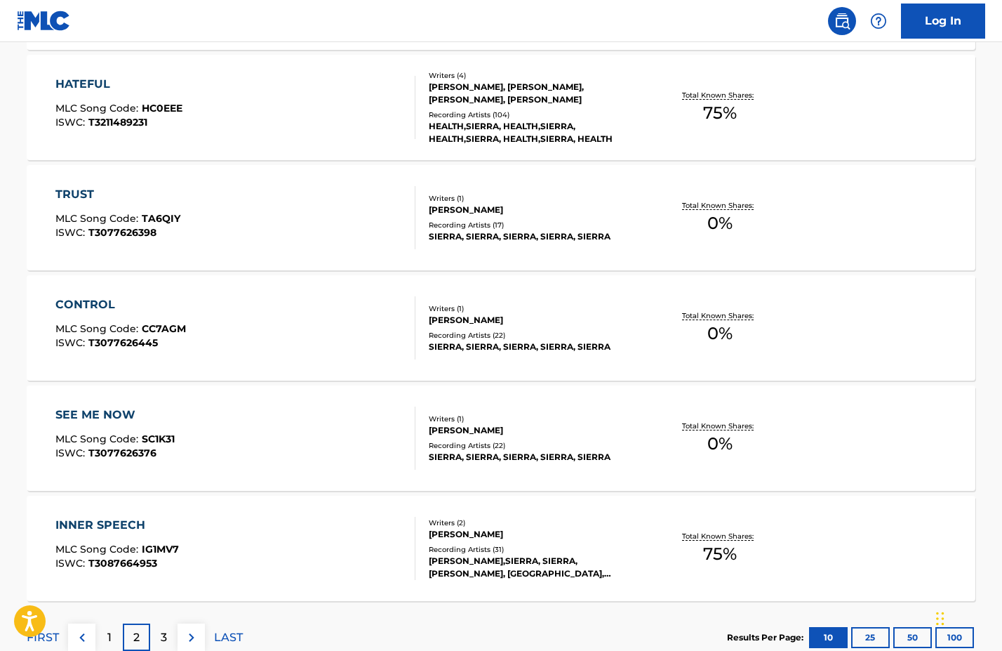
click at [520, 333] on div "Recording Artists ( 22 )" at bounding box center [535, 335] width 212 height 11
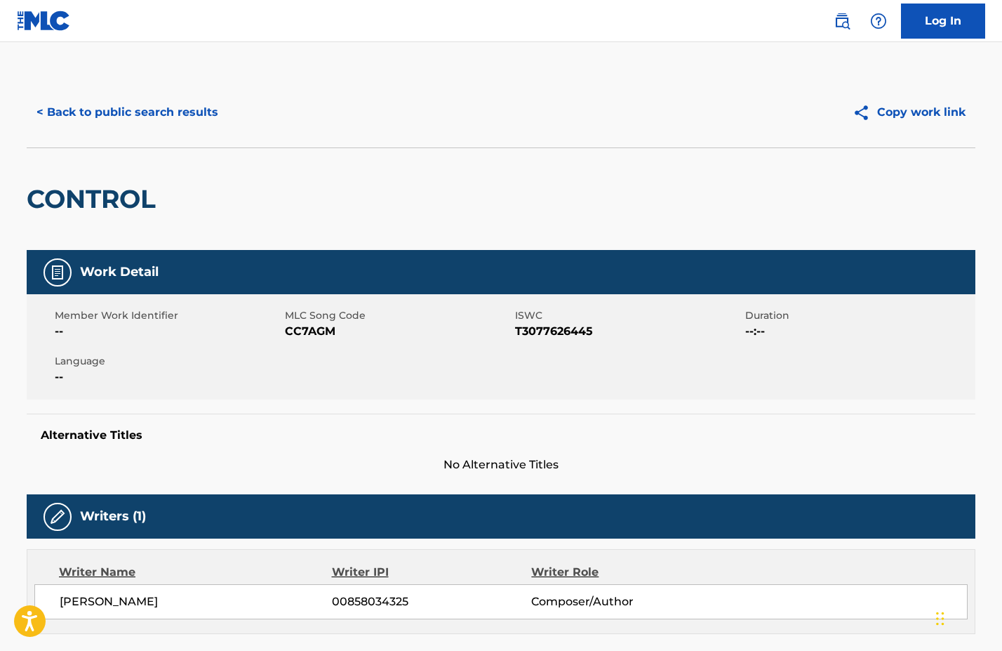
click at [151, 114] on button "< Back to public search results" at bounding box center [127, 112] width 201 height 35
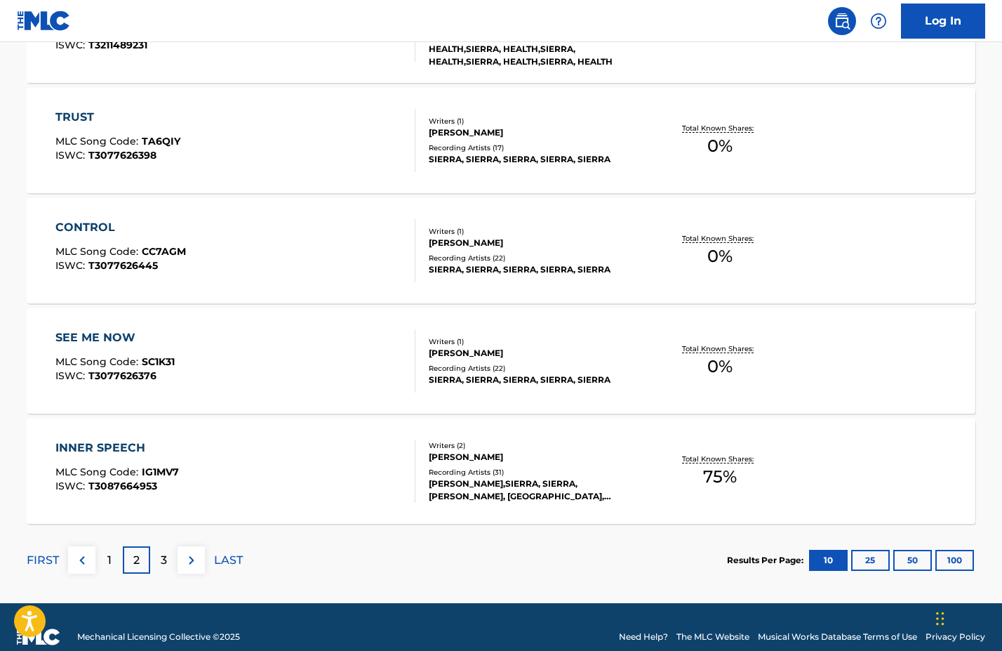
scroll to position [1049, 0]
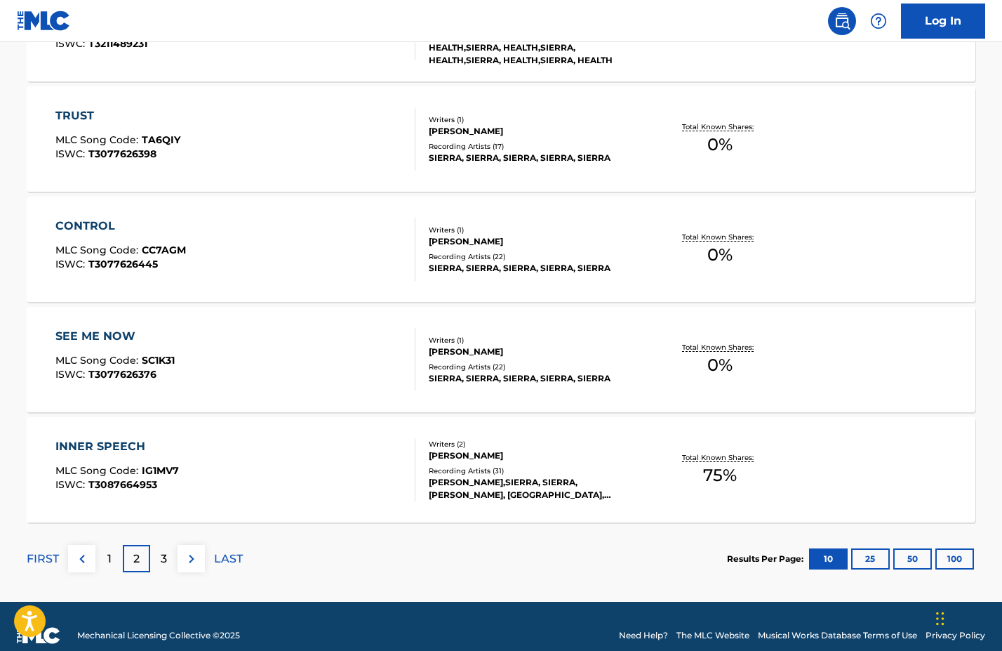
click at [609, 357] on div "[PERSON_NAME]" at bounding box center [535, 351] width 212 height 13
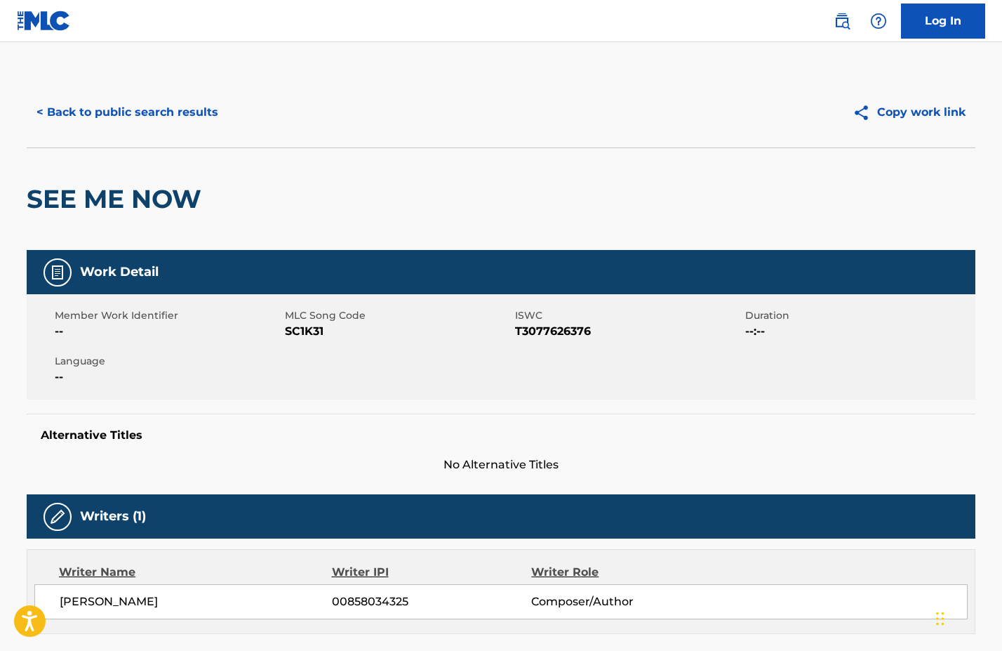
scroll to position [1, 0]
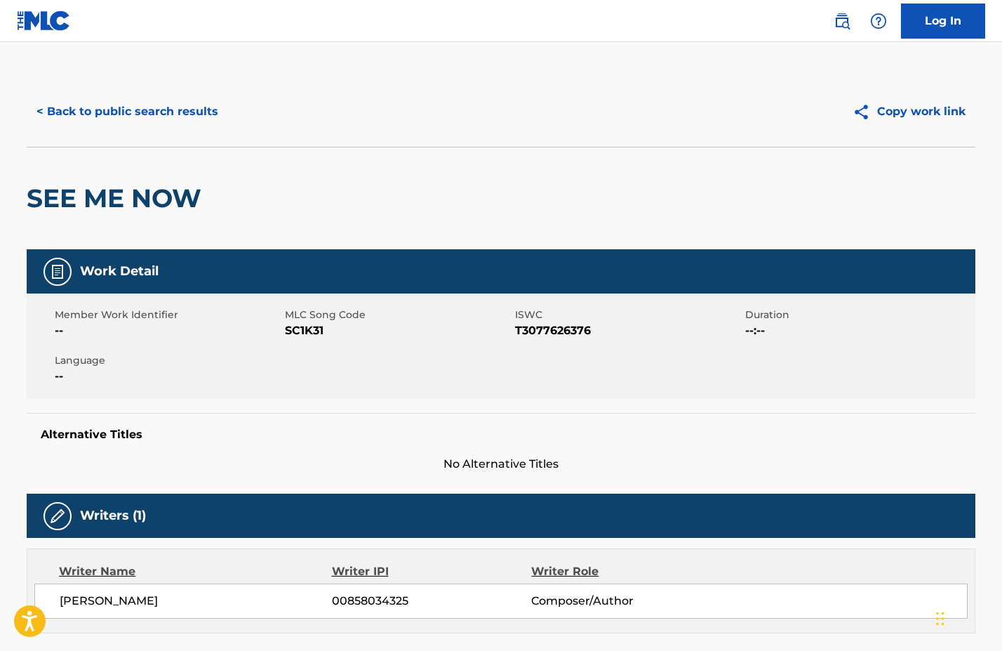
click at [939, 112] on button "Copy work link" at bounding box center [909, 111] width 133 height 35
click at [78, 111] on button "< Back to public search results" at bounding box center [127, 111] width 201 height 35
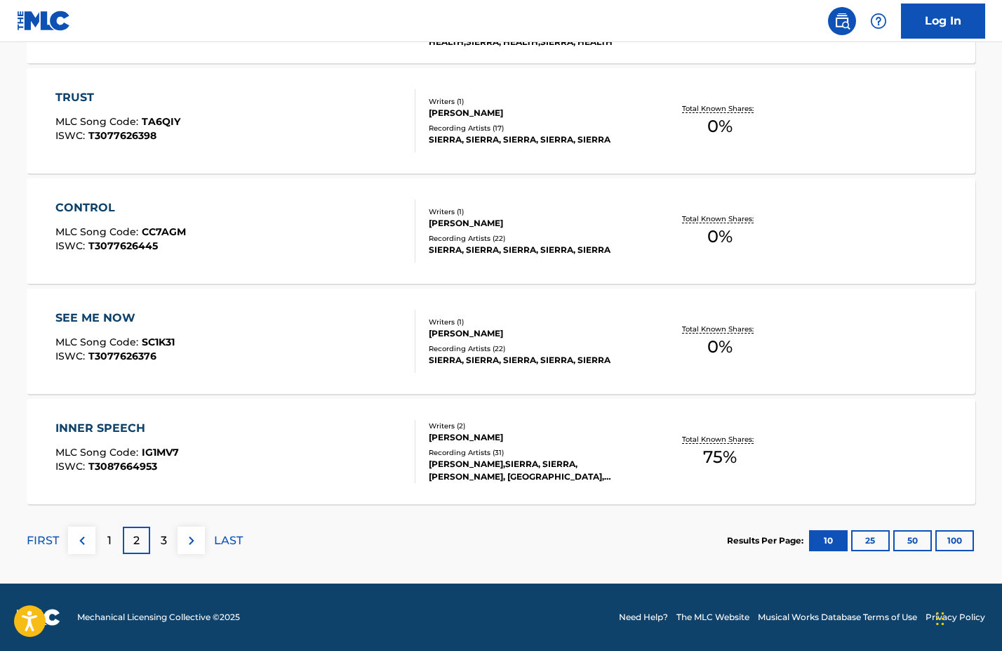
scroll to position [1068, 0]
click at [510, 451] on div "Recording Artists ( 31 )" at bounding box center [535, 452] width 212 height 11
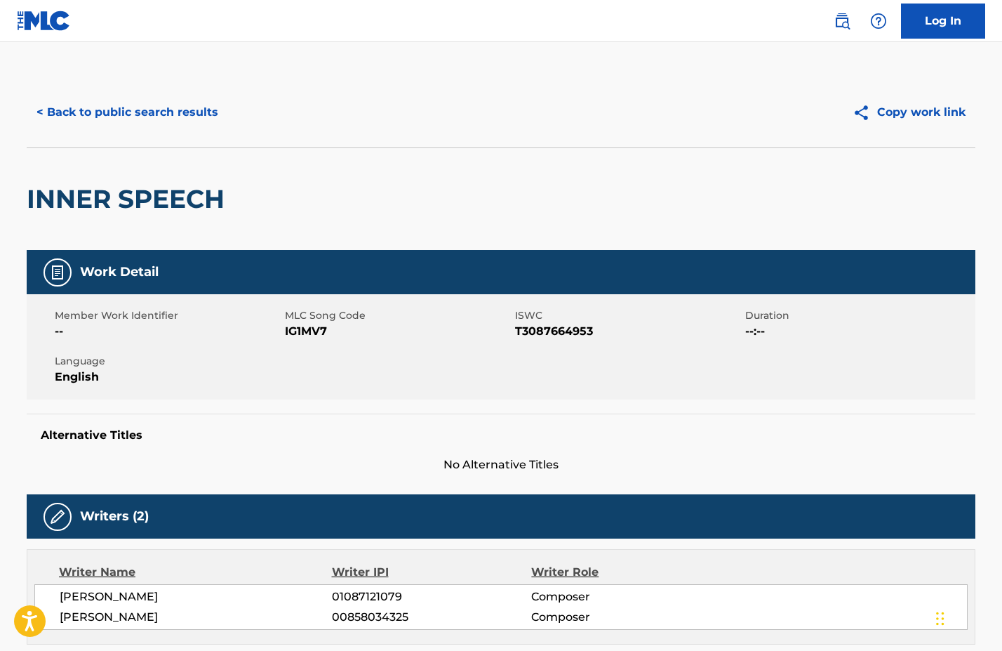
click at [909, 112] on button "Copy work link" at bounding box center [909, 112] width 133 height 35
click at [895, 115] on button "Copy work link" at bounding box center [909, 112] width 133 height 35
click at [135, 109] on button "< Back to public search results" at bounding box center [127, 112] width 201 height 35
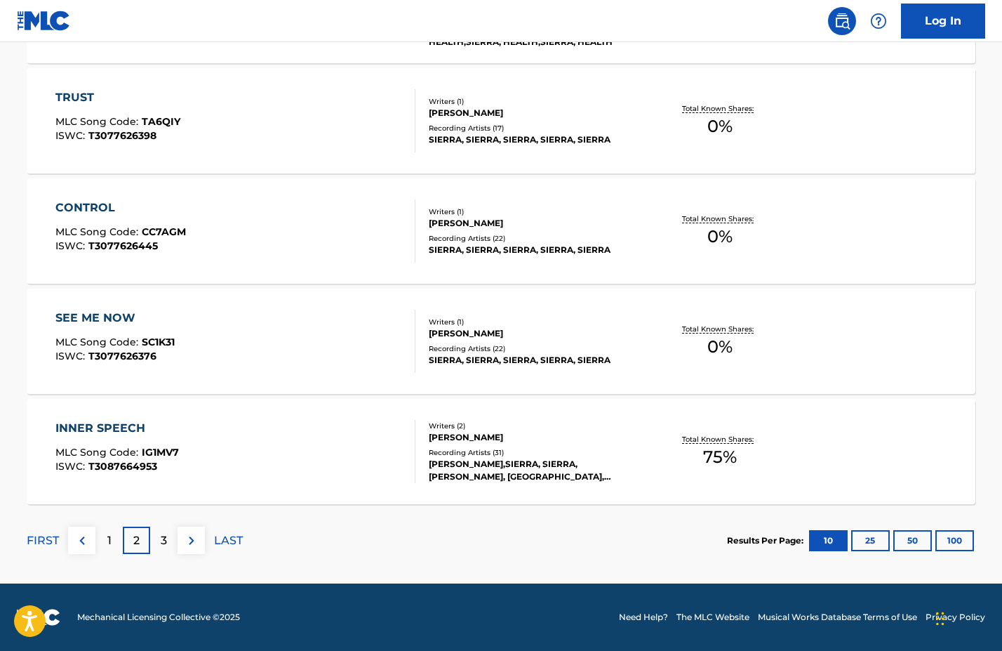
scroll to position [1068, 0]
click at [868, 540] on button "25" at bounding box center [870, 540] width 39 height 21
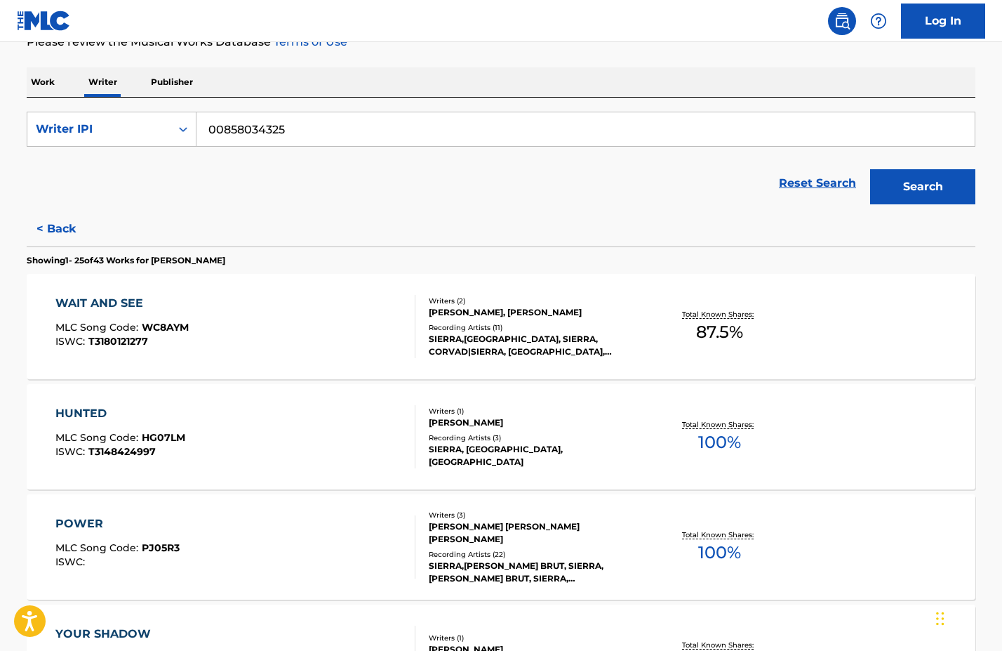
scroll to position [201, 0]
click at [639, 332] on div "SIERRA,[GEOGRAPHIC_DATA], SIERRA, CORVAD|SIERRA, [GEOGRAPHIC_DATA], SIERRA,CORV…" at bounding box center [535, 344] width 212 height 25
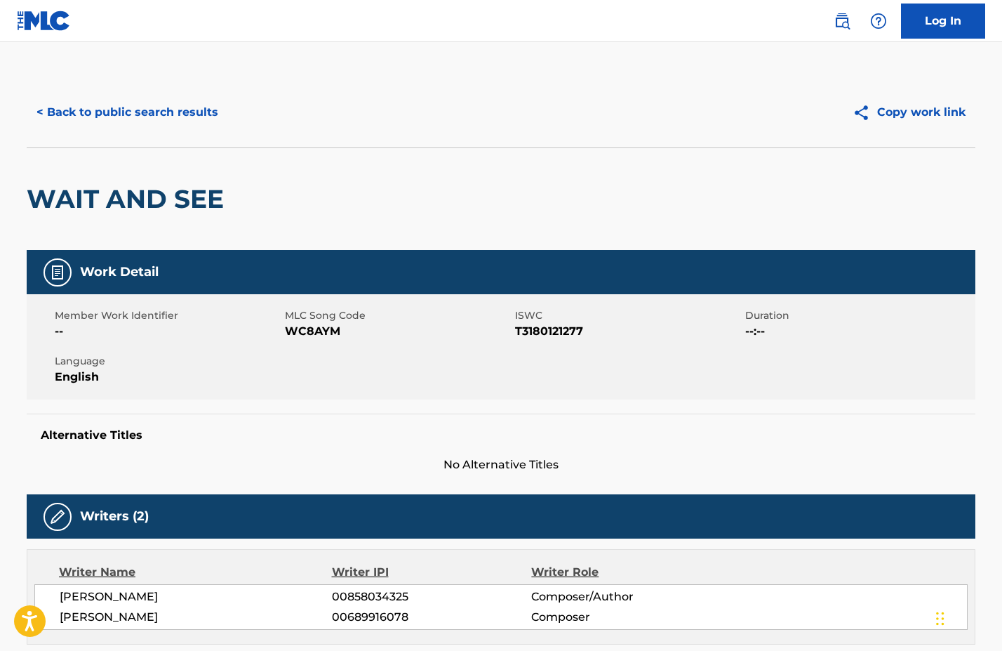
click at [929, 108] on button "Copy work link" at bounding box center [909, 112] width 133 height 35
click at [161, 107] on button "< Back to public search results" at bounding box center [127, 112] width 201 height 35
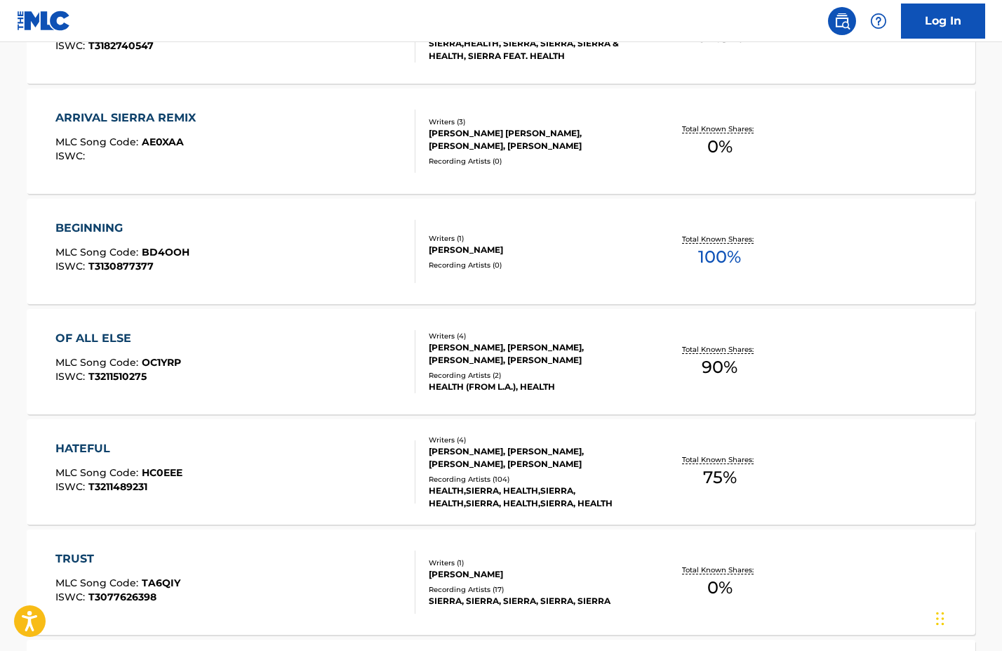
scroll to position [1709, 0]
click at [584, 366] on div "Writers ( 4 ) [PERSON_NAME], [PERSON_NAME], [PERSON_NAME], [PERSON_NAME] Record…" at bounding box center [528, 361] width 225 height 62
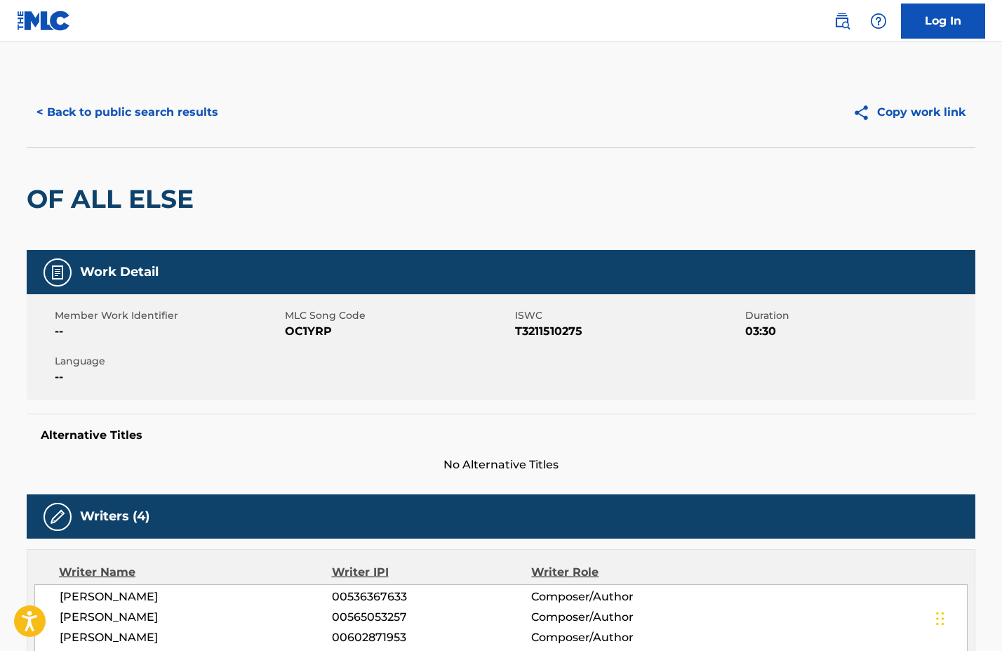
click at [133, 111] on button "< Back to public search results" at bounding box center [127, 112] width 201 height 35
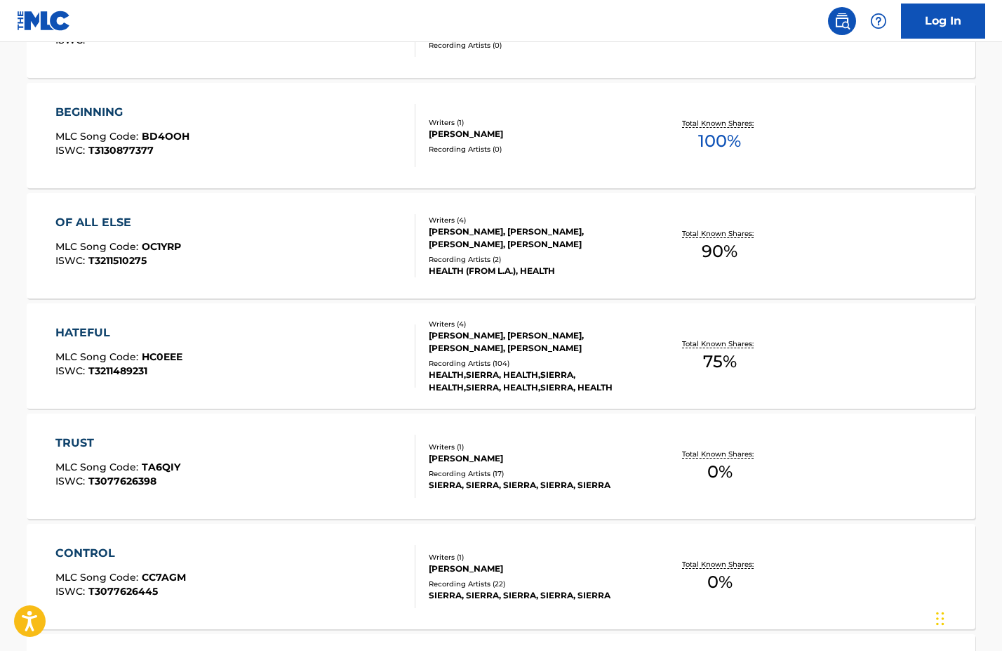
scroll to position [1826, 0]
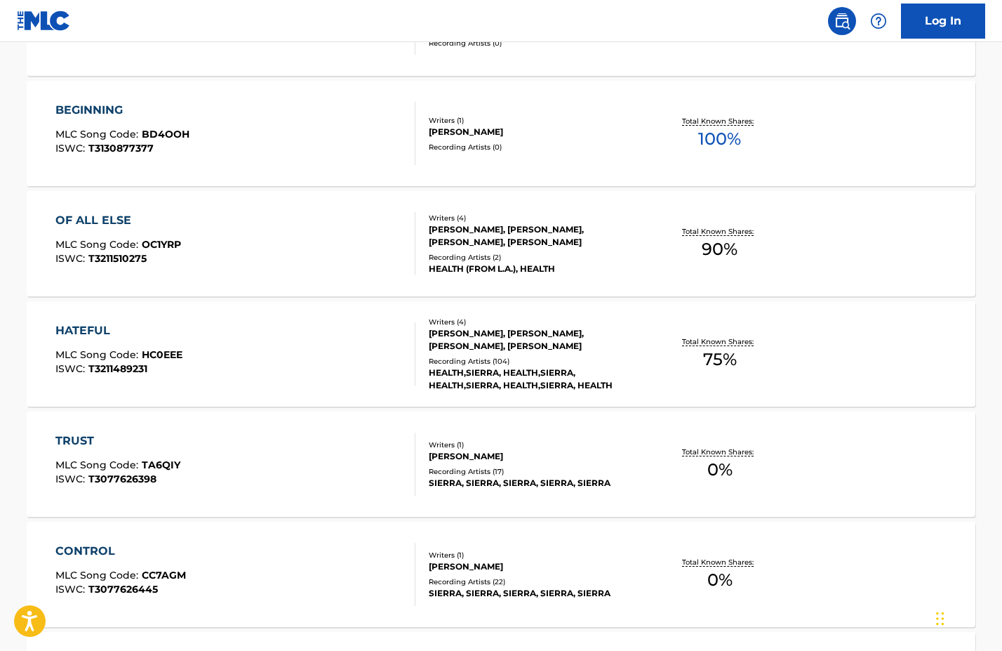
click at [530, 356] on div "Recording Artists ( 104 )" at bounding box center [535, 361] width 212 height 11
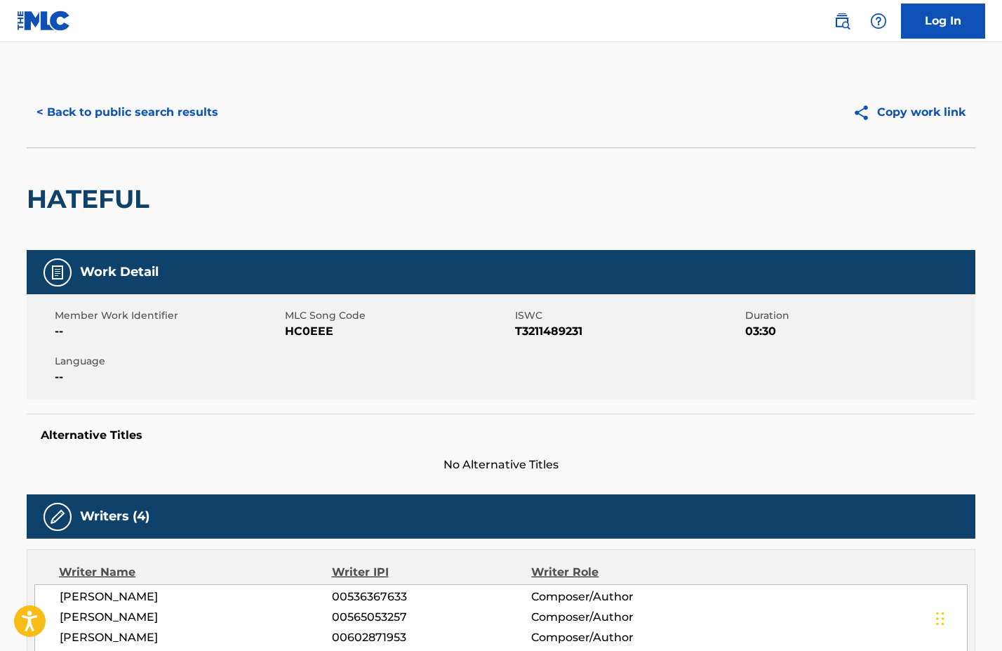
click at [922, 115] on button "Copy work link" at bounding box center [909, 112] width 133 height 35
click at [903, 106] on button "Copy work link" at bounding box center [909, 112] width 133 height 35
click at [84, 108] on button "< Back to public search results" at bounding box center [127, 112] width 201 height 35
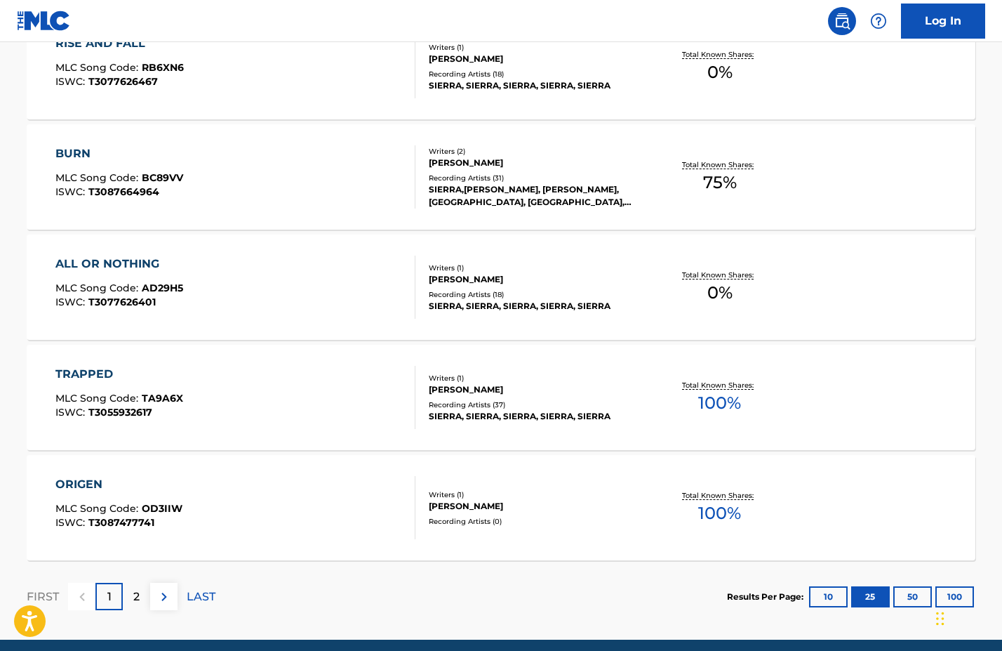
scroll to position [2666, 0]
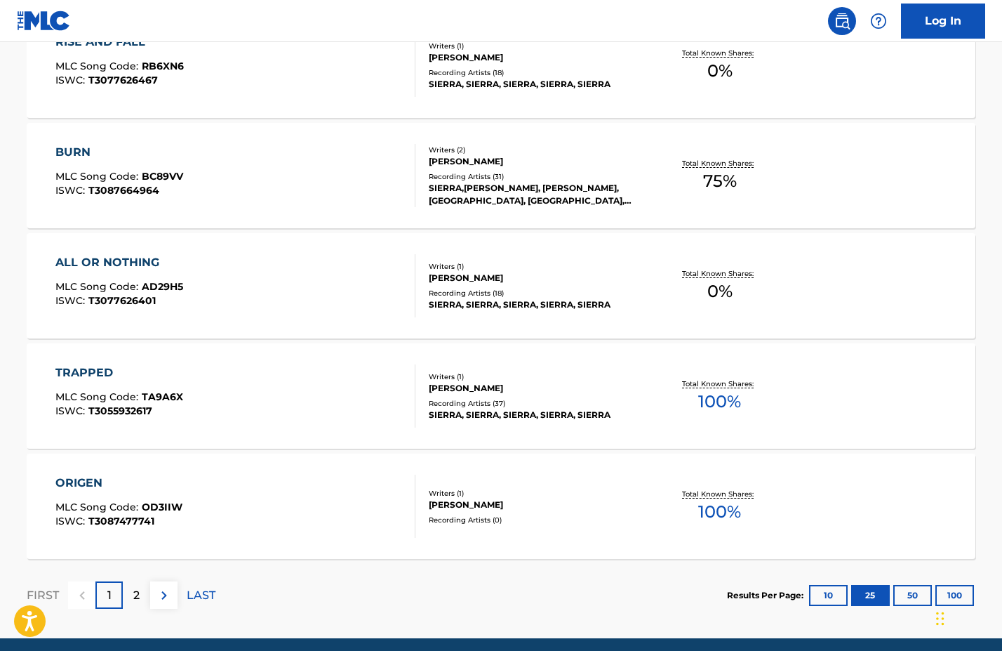
click at [494, 295] on div "Recording Artists ( 18 )" at bounding box center [535, 293] width 212 height 11
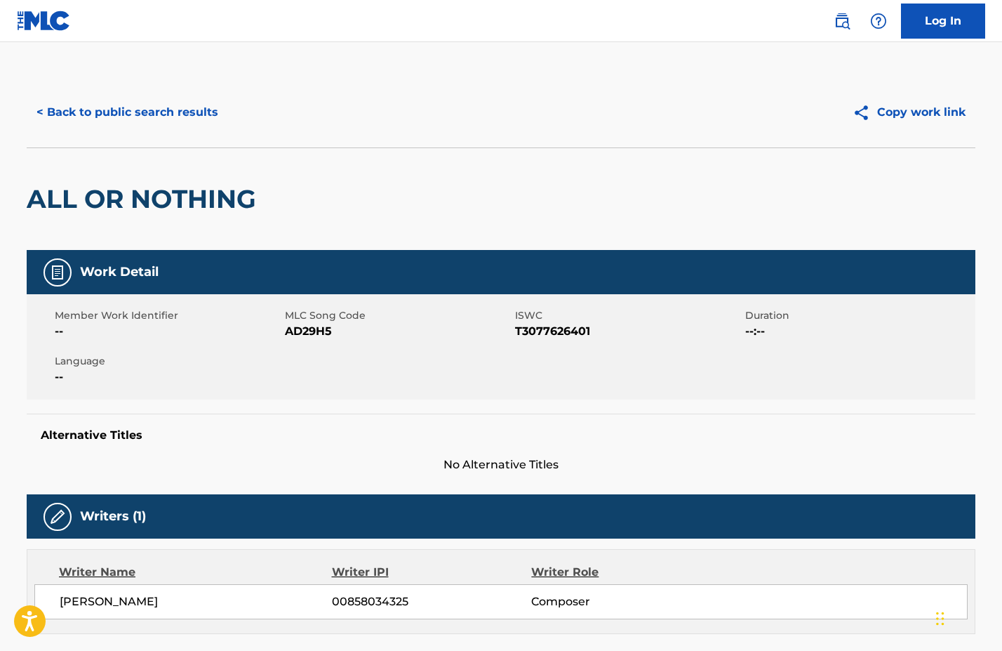
click at [927, 112] on button "Copy work link" at bounding box center [909, 112] width 133 height 35
click at [95, 110] on button "< Back to public search results" at bounding box center [127, 112] width 201 height 35
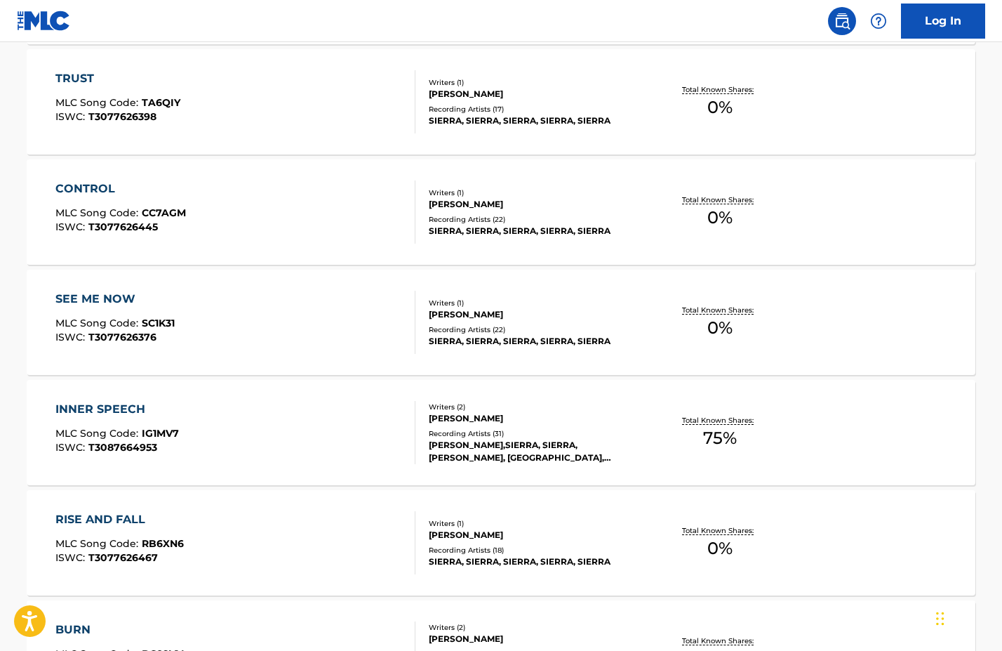
scroll to position [2306, 0]
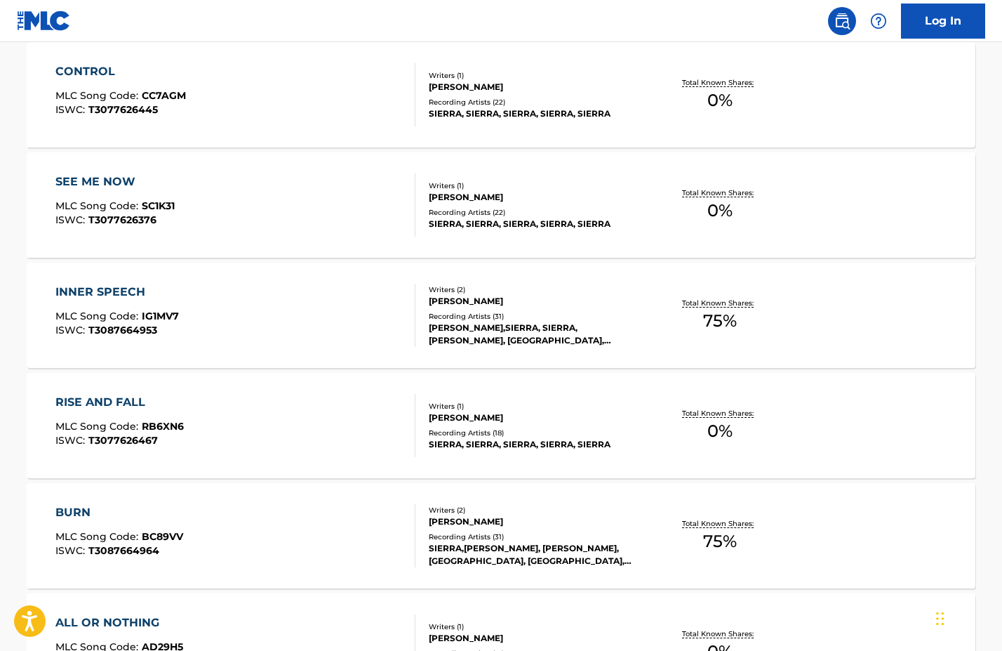
click at [502, 431] on div "Recording Artists ( 18 )" at bounding box center [535, 432] width 212 height 11
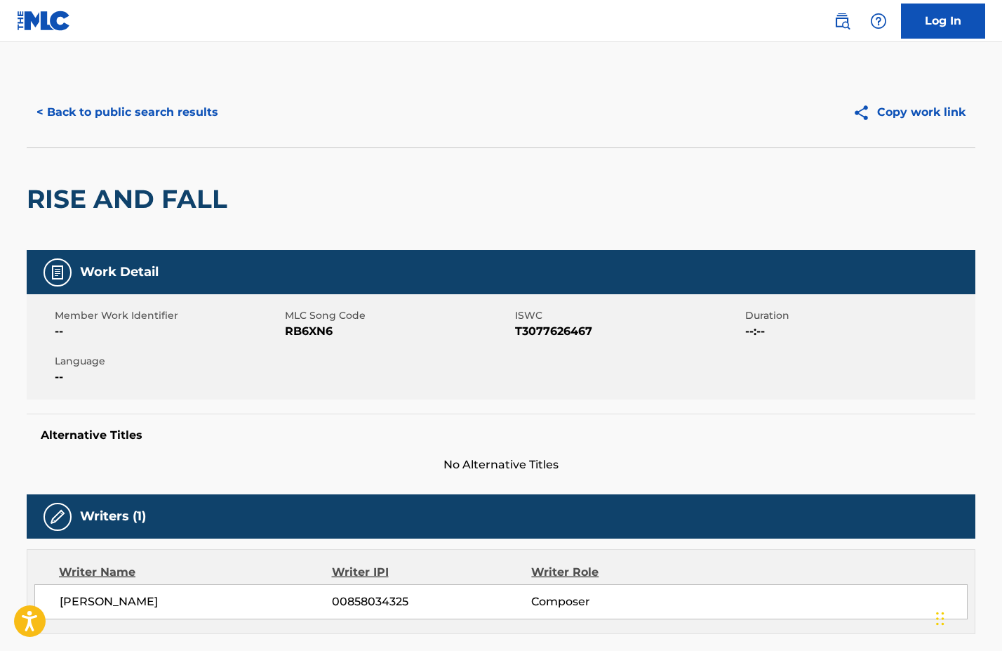
drag, startPoint x: 924, startPoint y: 112, endPoint x: 913, endPoint y: 117, distance: 13.2
click at [924, 112] on button "Copy work link" at bounding box center [909, 112] width 133 height 35
click at [175, 108] on button "< Back to public search results" at bounding box center [127, 112] width 201 height 35
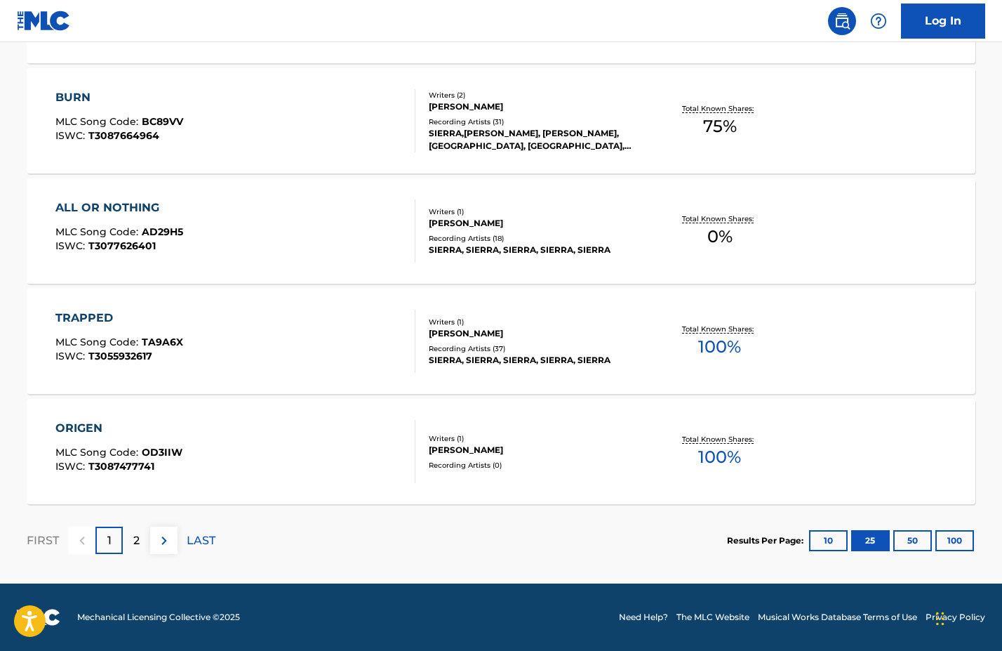
scroll to position [2721, 0]
click at [956, 539] on button "100" at bounding box center [955, 540] width 39 height 21
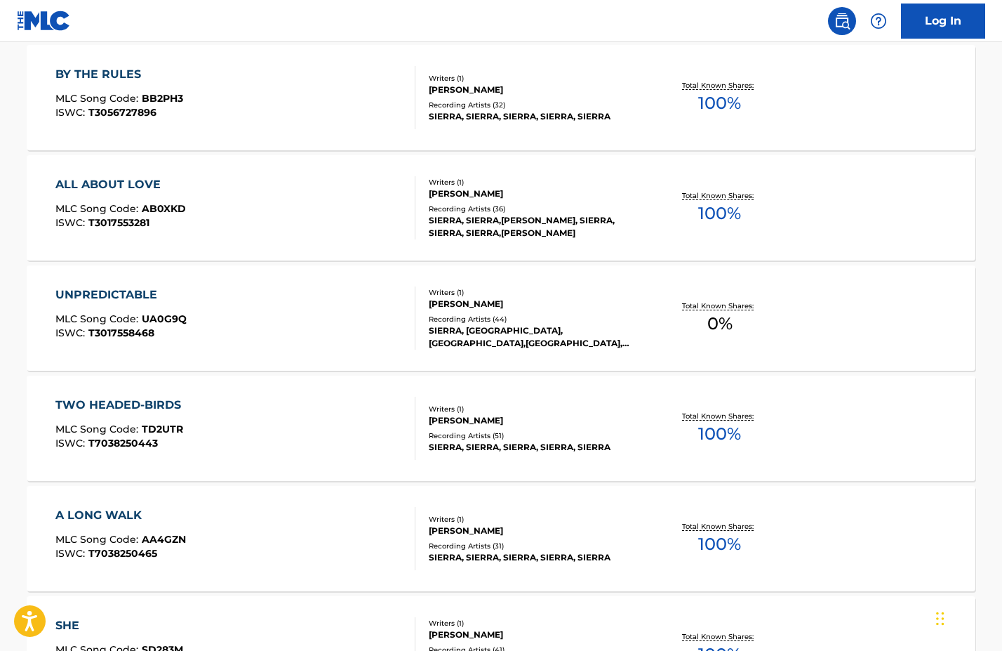
scroll to position [3162, 0]
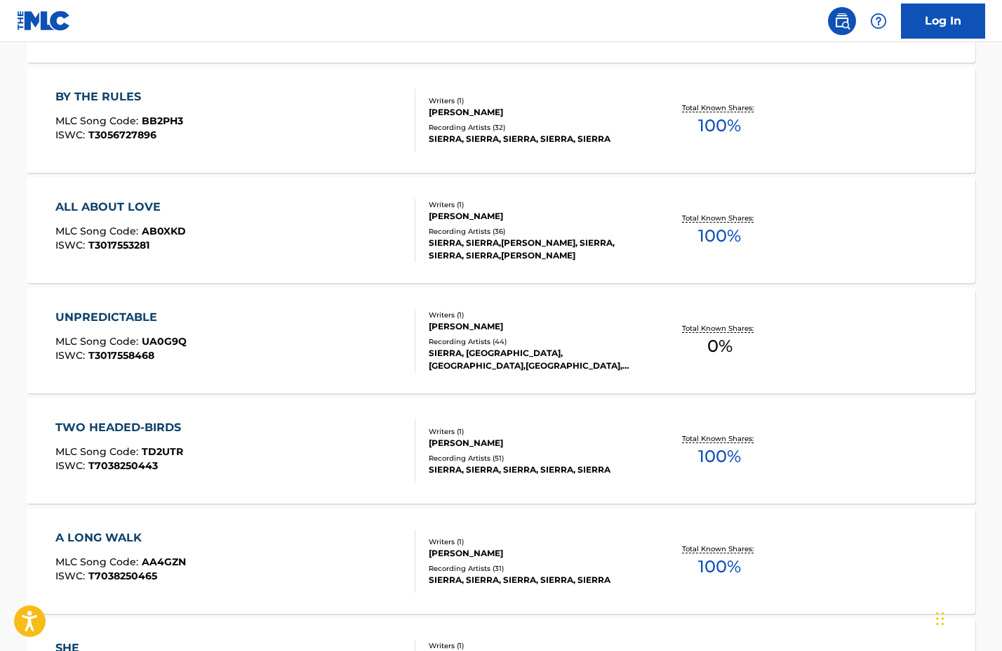
click at [649, 359] on div "Total Known Shares: 0 %" at bounding box center [720, 340] width 158 height 43
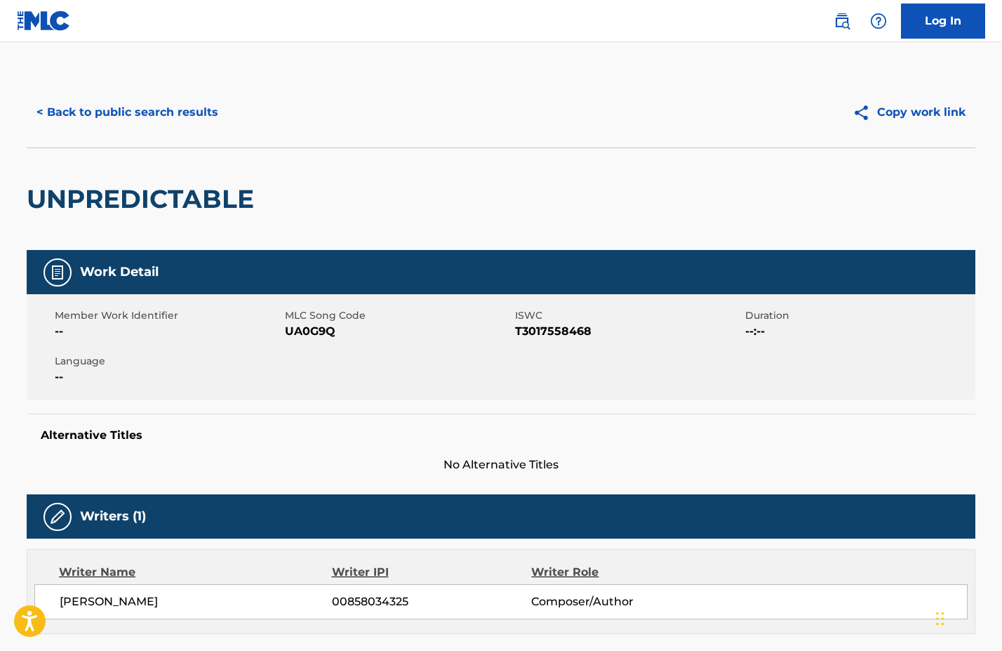
click at [901, 112] on button "Copy work link" at bounding box center [909, 112] width 133 height 35
click at [143, 119] on button "< Back to public search results" at bounding box center [127, 112] width 201 height 35
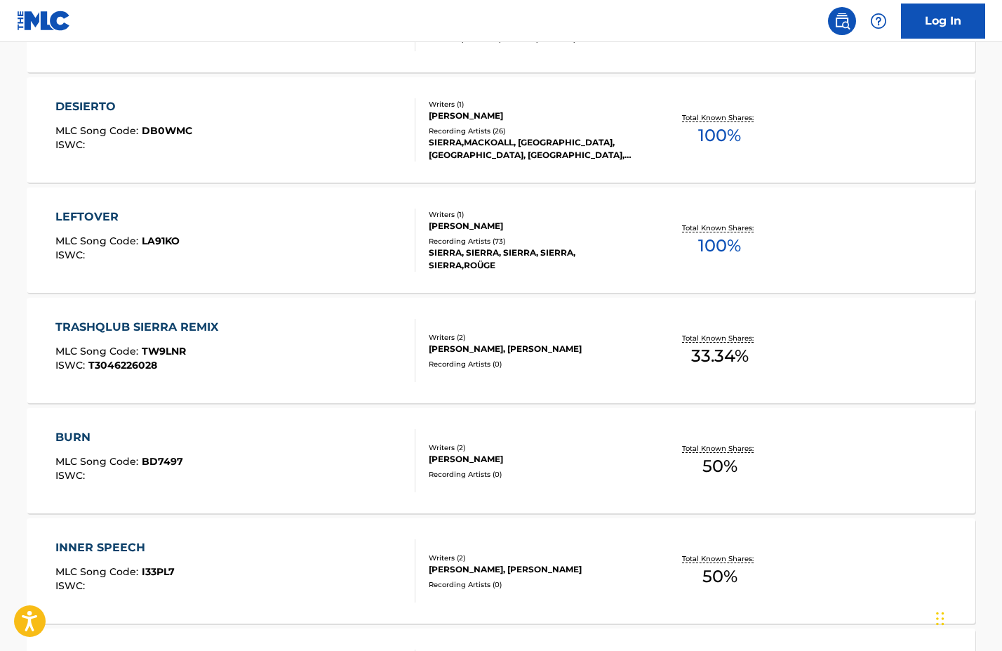
scroll to position [4476, 0]
click at [707, 456] on span "50 %" at bounding box center [720, 464] width 35 height 25
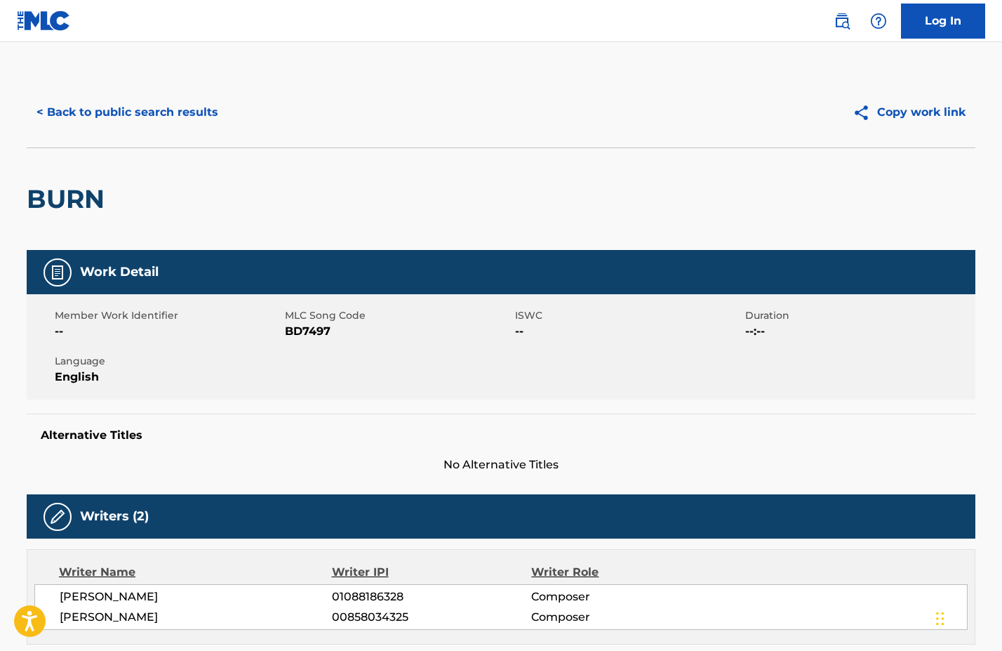
click at [918, 111] on button "Copy work link" at bounding box center [909, 112] width 133 height 35
click at [134, 114] on button "< Back to public search results" at bounding box center [127, 112] width 201 height 35
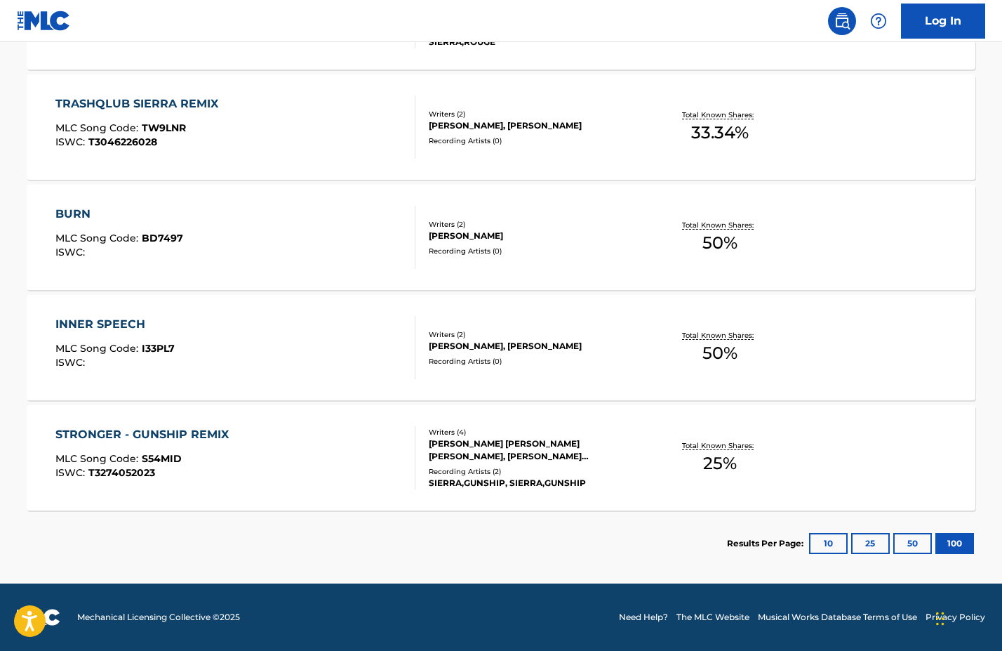
scroll to position [4698, 0]
click at [547, 457] on div "[PERSON_NAME] [PERSON_NAME] [PERSON_NAME], [PERSON_NAME] [PERSON_NAME] [PERSON_…" at bounding box center [535, 449] width 212 height 25
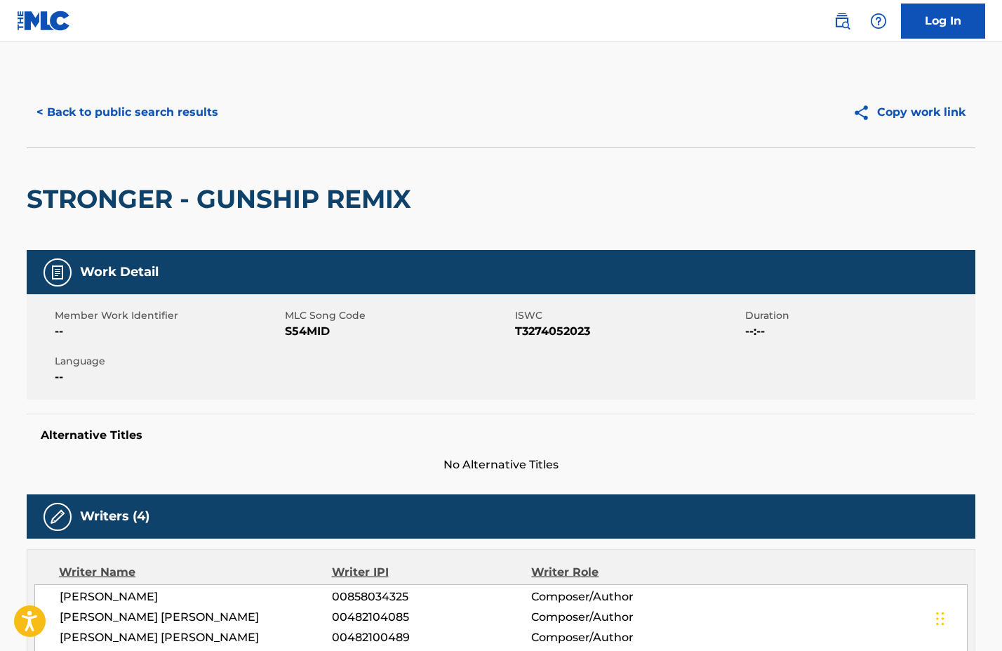
click at [114, 110] on button "< Back to public search results" at bounding box center [127, 112] width 201 height 35
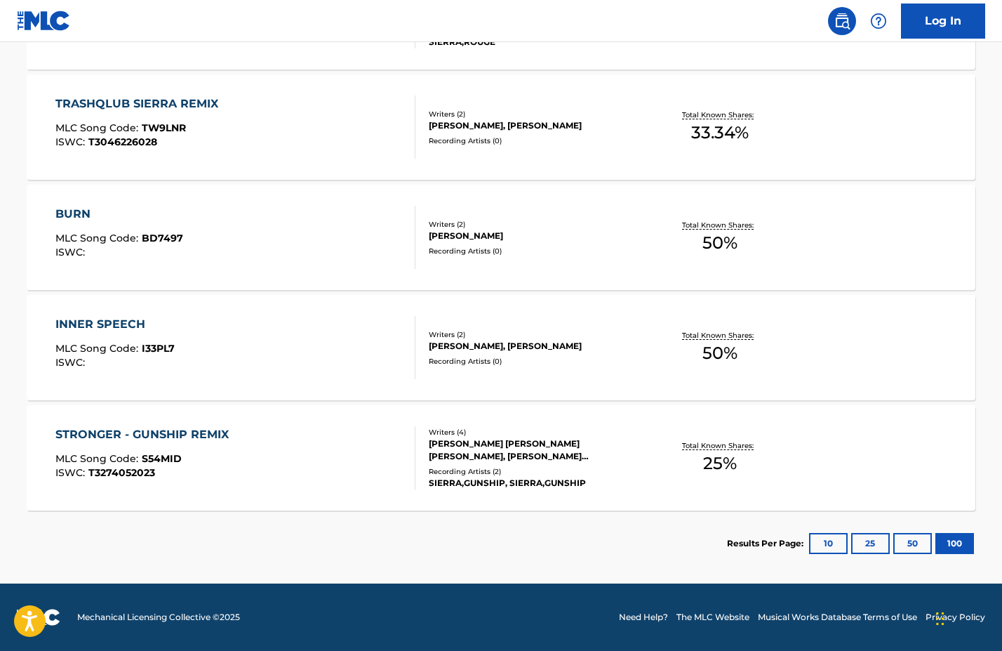
scroll to position [4698, 0]
click at [519, 455] on div "[PERSON_NAME] [PERSON_NAME] [PERSON_NAME], [PERSON_NAME] [PERSON_NAME] [PERSON_…" at bounding box center [535, 449] width 212 height 25
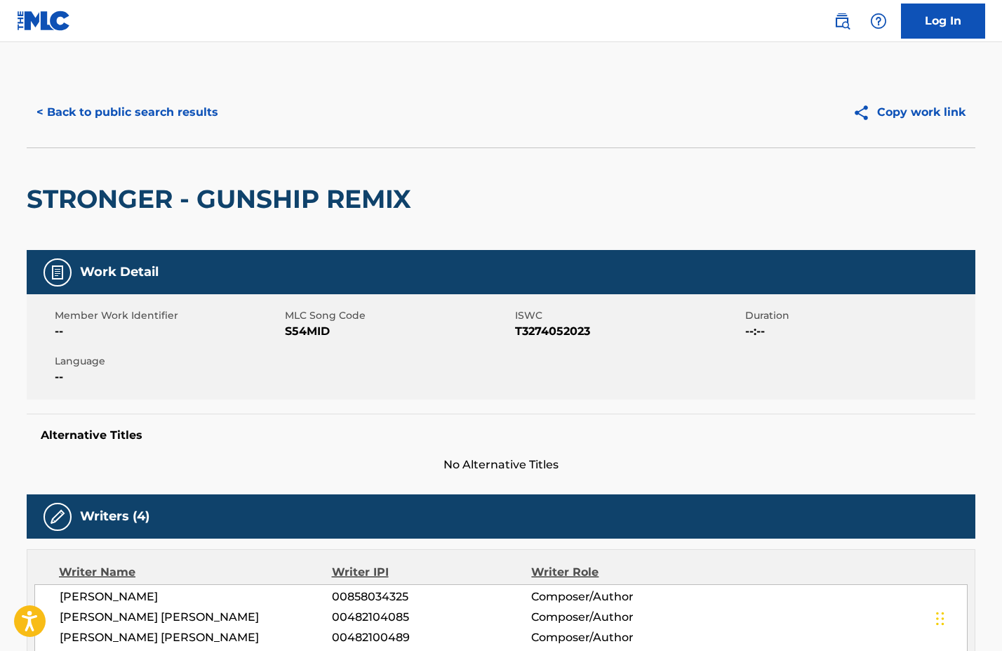
click at [915, 112] on button "Copy work link" at bounding box center [909, 112] width 133 height 35
